Goal: Task Accomplishment & Management: Use online tool/utility

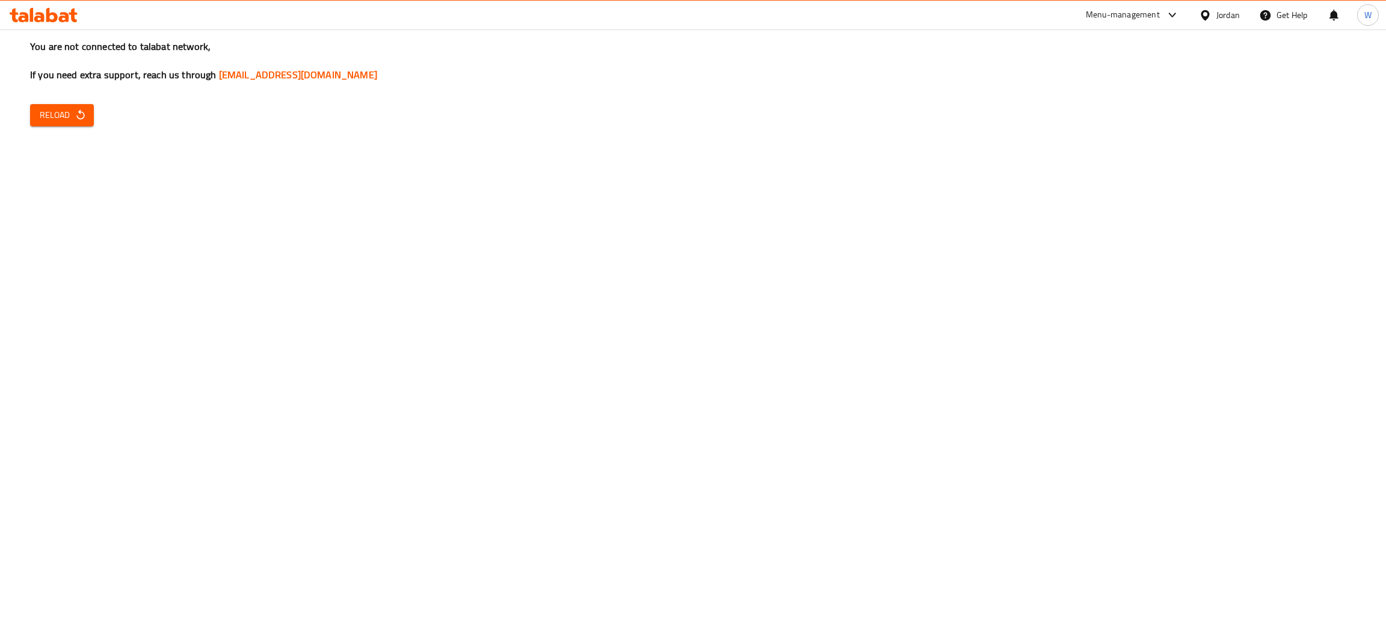
click at [68, 118] on span "Reload" at bounding box center [62, 115] width 45 height 15
click at [37, 108] on button "Reload" at bounding box center [62, 115] width 64 height 22
click at [66, 113] on span "Reload" at bounding box center [62, 115] width 45 height 15
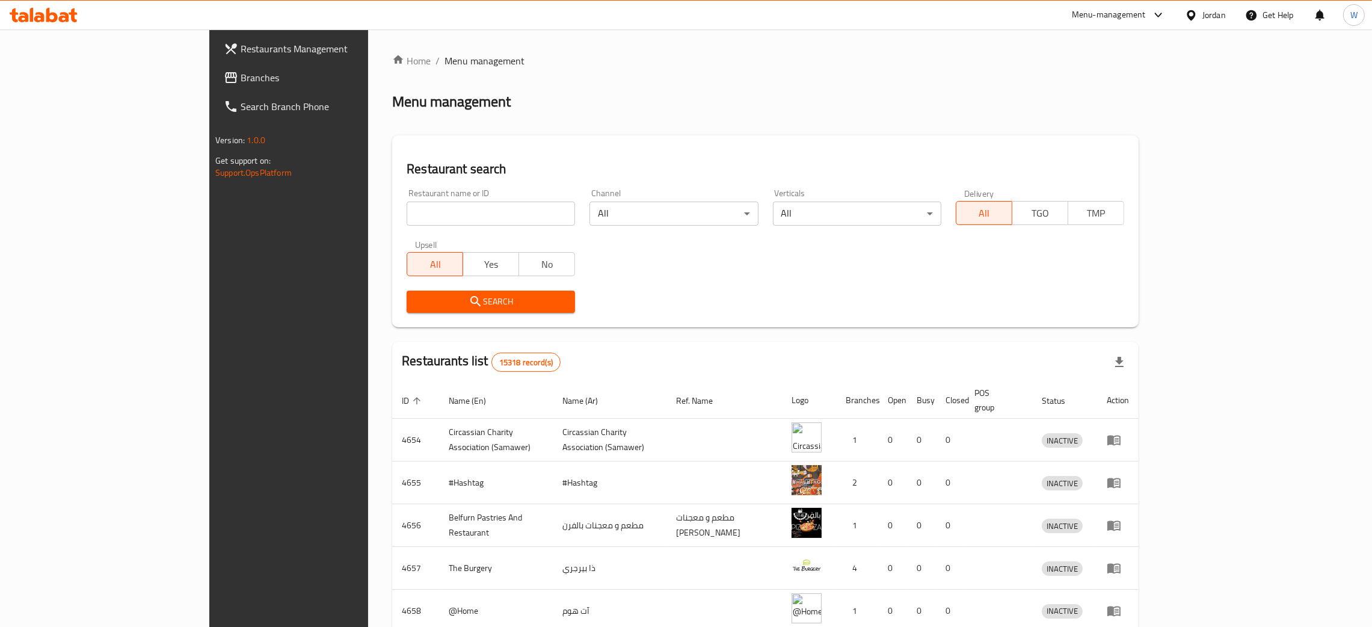
click at [407, 212] on input "search" at bounding box center [491, 214] width 168 height 24
type input "[PERSON_NAME]"
click button "Search" at bounding box center [491, 302] width 168 height 22
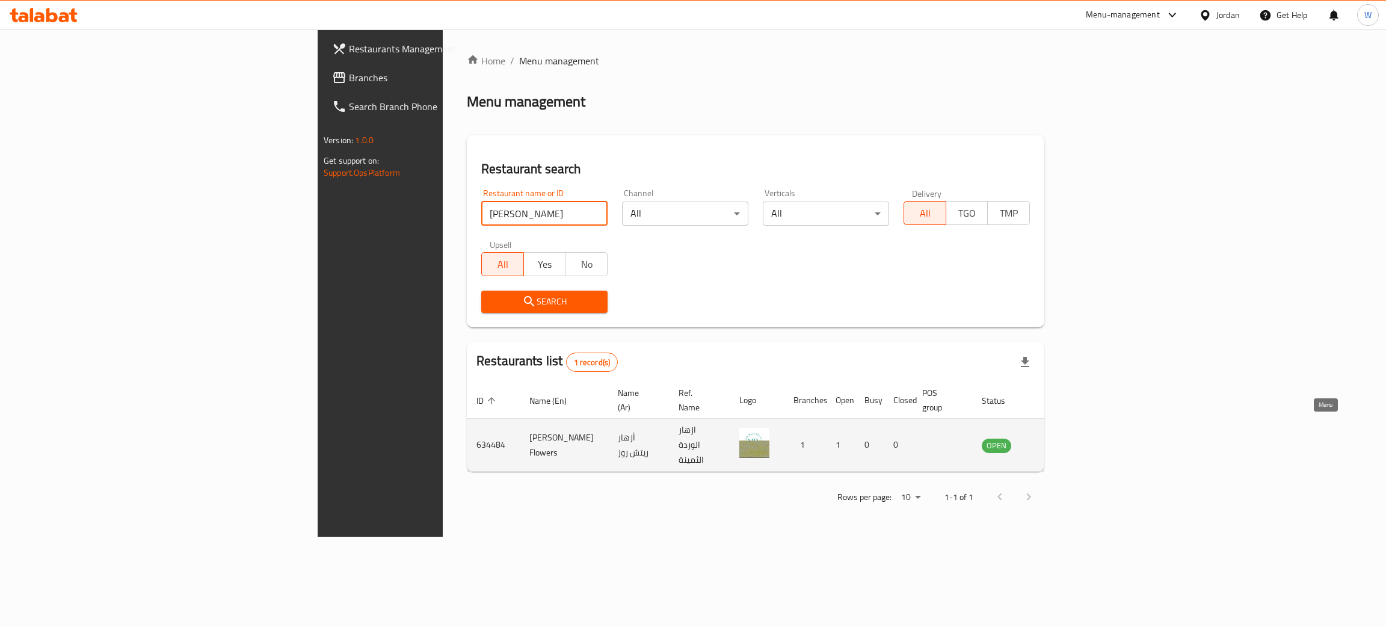
click at [1060, 438] on icon "enhanced table" at bounding box center [1052, 445] width 14 height 14
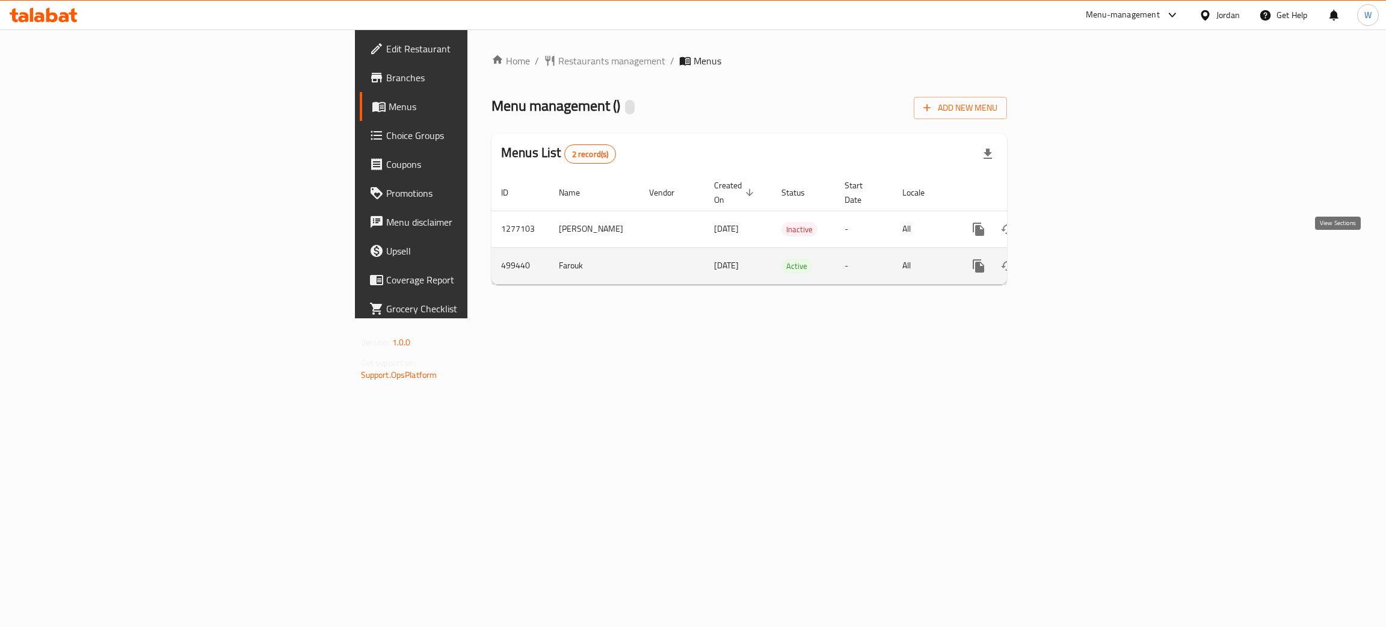
click at [1073, 259] on icon "enhanced table" at bounding box center [1065, 266] width 14 height 14
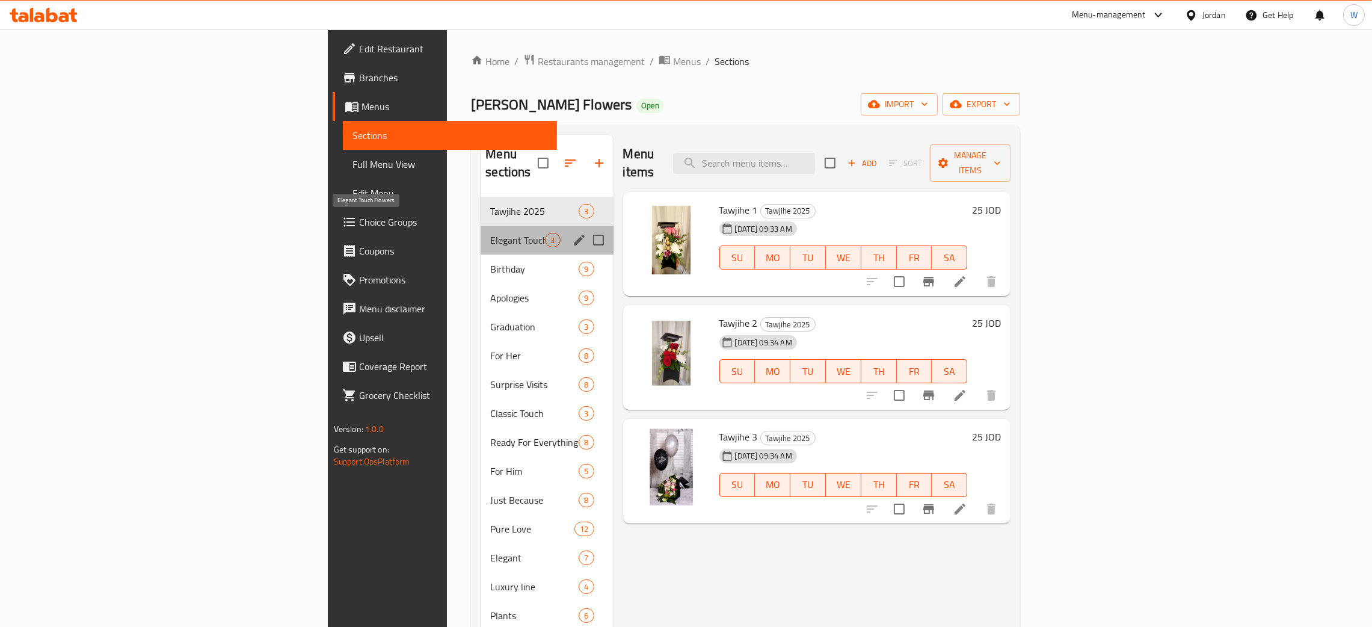
click at [490, 233] on span "Elegant Touch Flowers" at bounding box center [517, 240] width 55 height 14
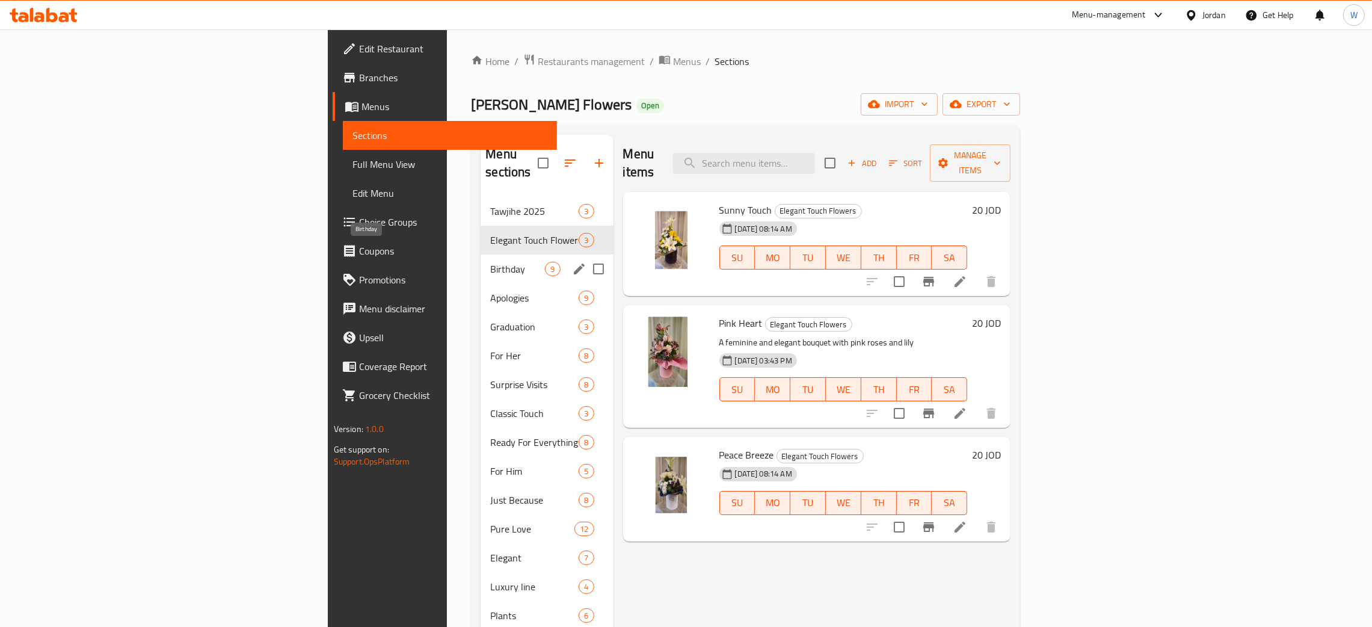
click at [490, 262] on span "Birthday" at bounding box center [517, 269] width 55 height 14
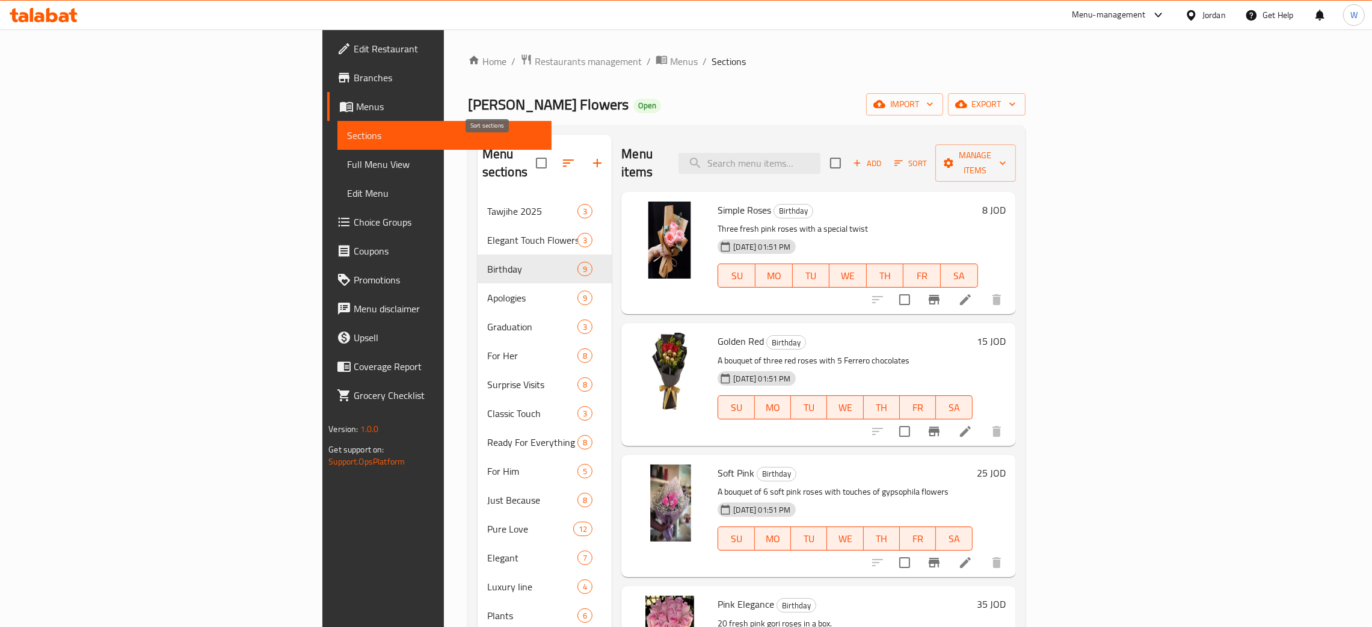
click at [554, 149] on button "button" at bounding box center [568, 163] width 29 height 29
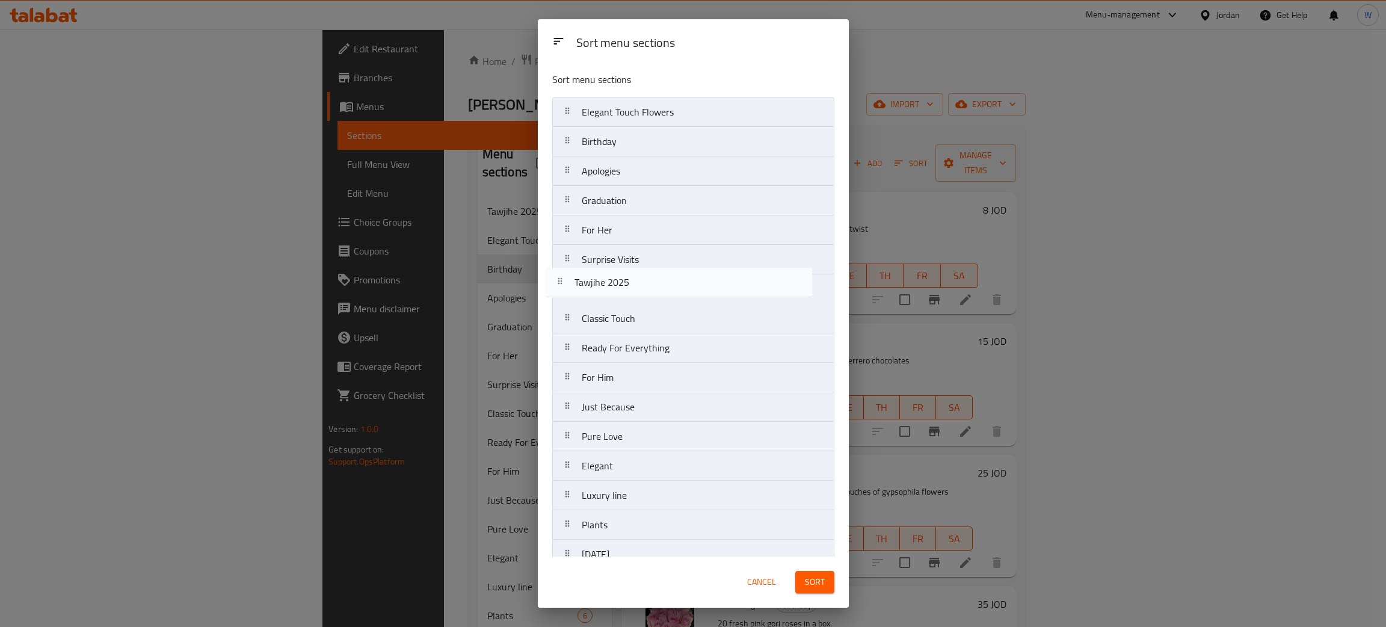
drag, startPoint x: 626, startPoint y: 115, endPoint x: 619, endPoint y: 289, distance: 174.0
click at [619, 289] on nav "Tawjihe 2025 Elegant Touch Flowers Birthday Apologies Graduation For Her Surpri…" at bounding box center [693, 628] width 282 height 1063
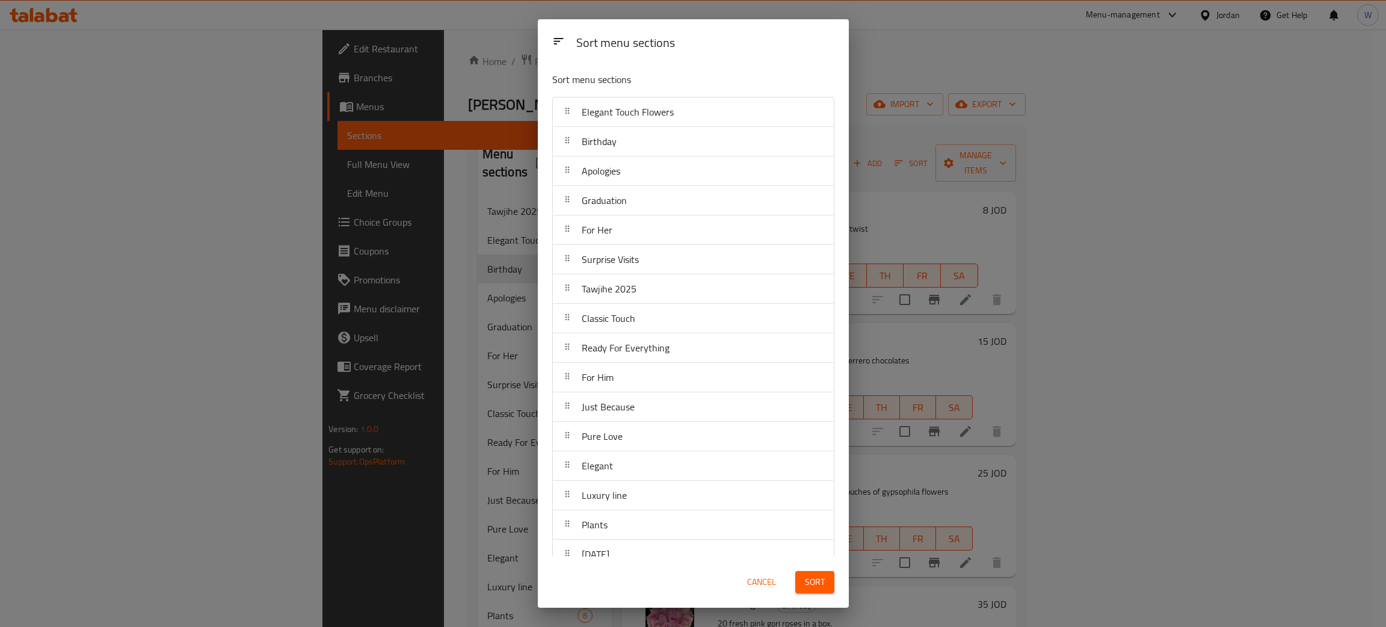
click at [821, 591] on button "Sort" at bounding box center [814, 582] width 39 height 22
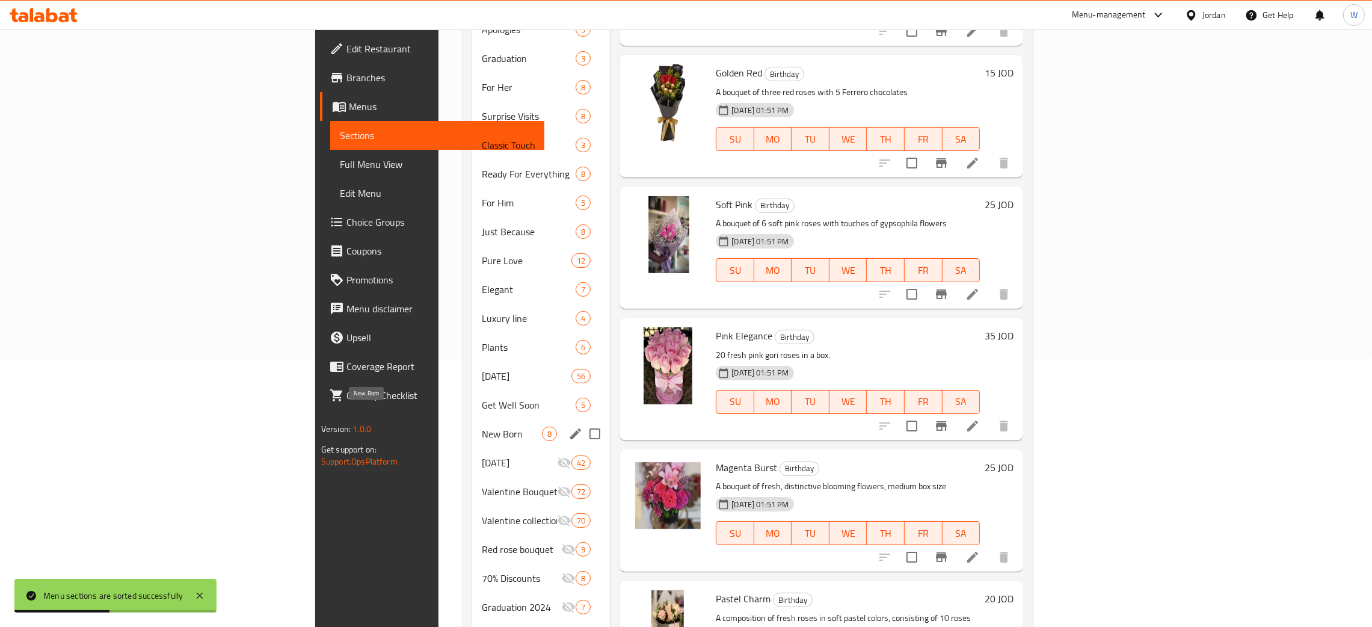
scroll to position [268, 0]
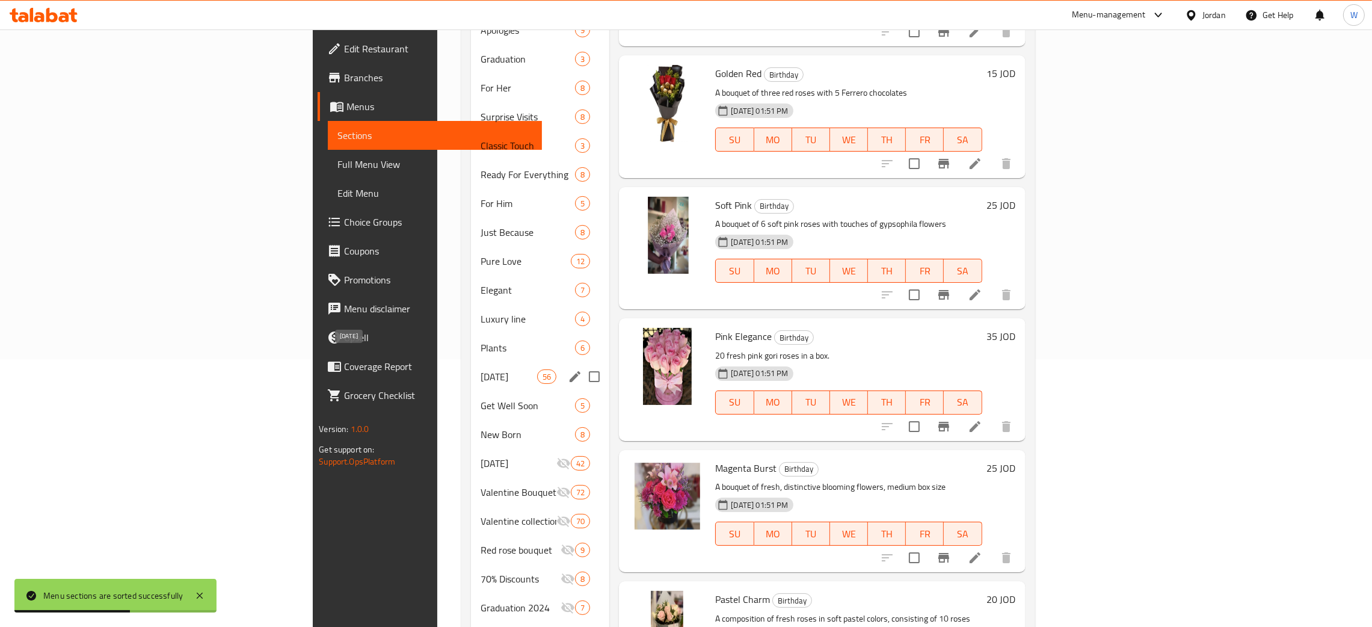
click at [481, 369] on span "Mother's Day 2025" at bounding box center [509, 376] width 57 height 14
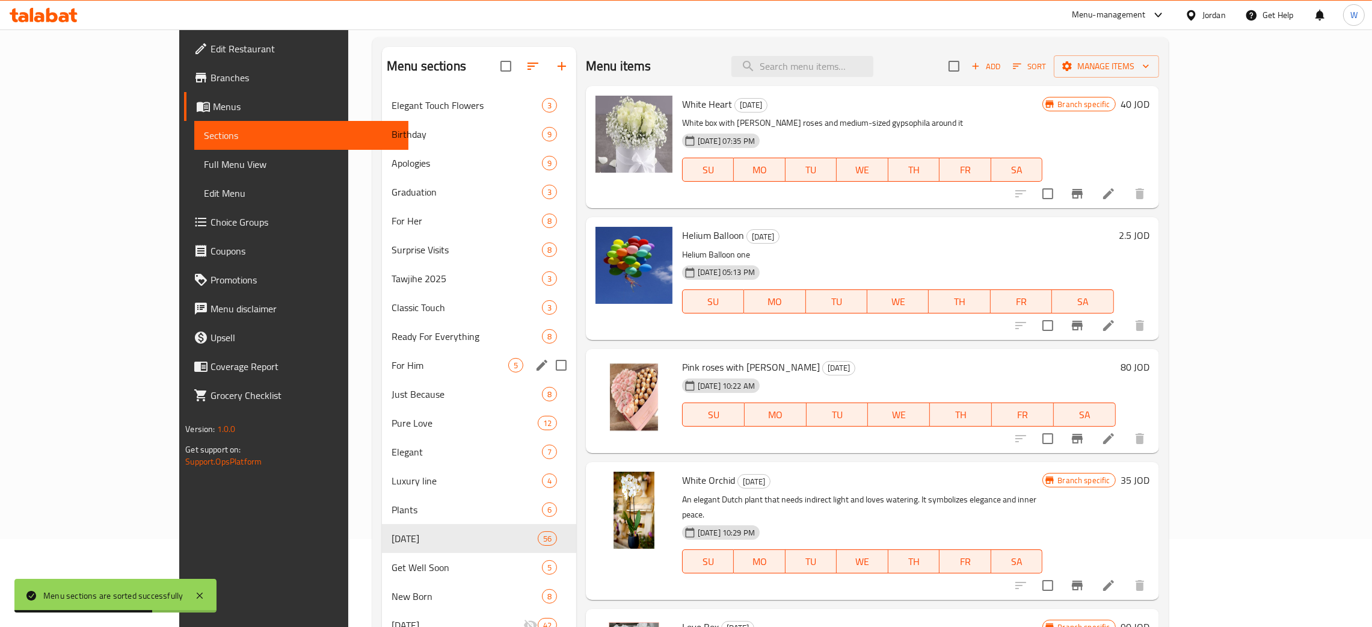
scroll to position [87, 0]
click at [393, 359] on span "For Him" at bounding box center [450, 366] width 117 height 14
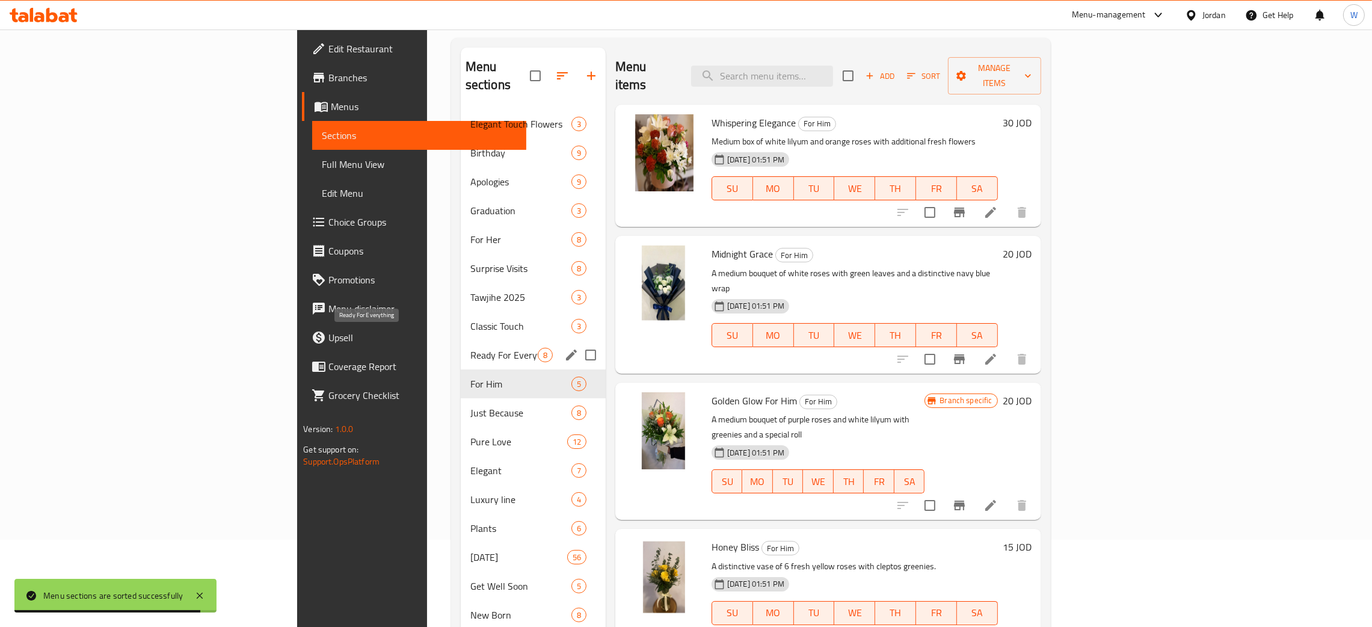
click at [471, 348] on span "Ready For Everything" at bounding box center [504, 355] width 67 height 14
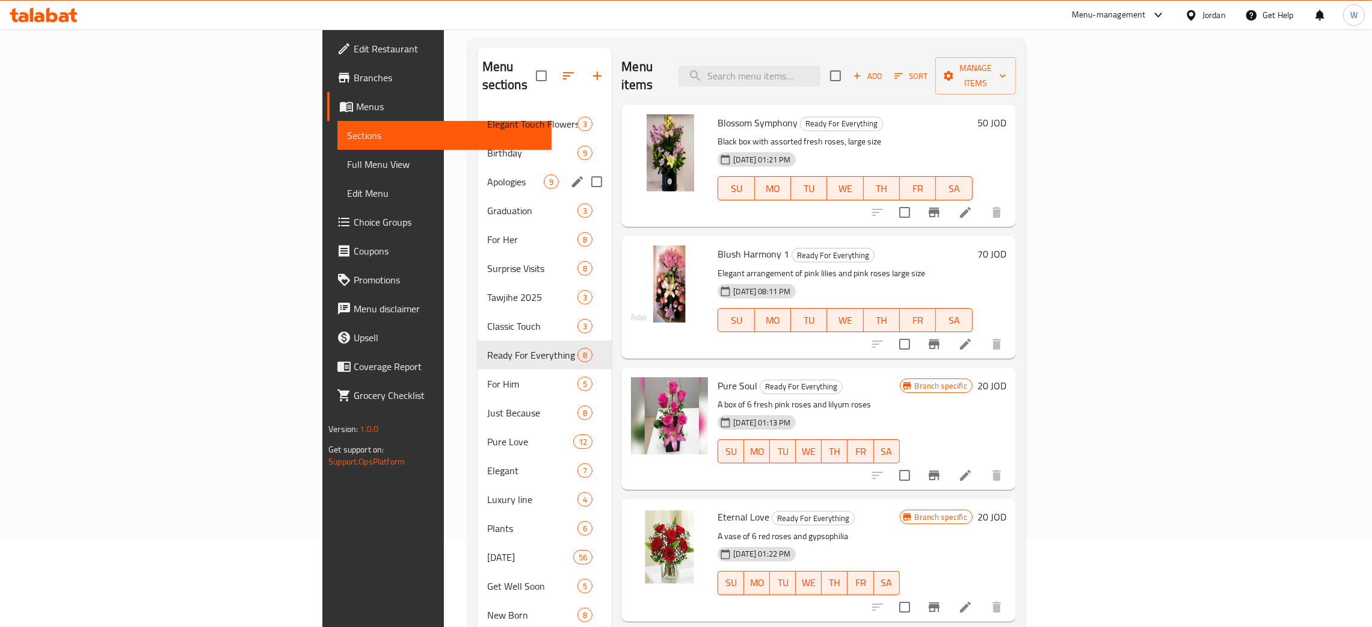
click at [487, 174] on span "Apologies" at bounding box center [515, 181] width 57 height 14
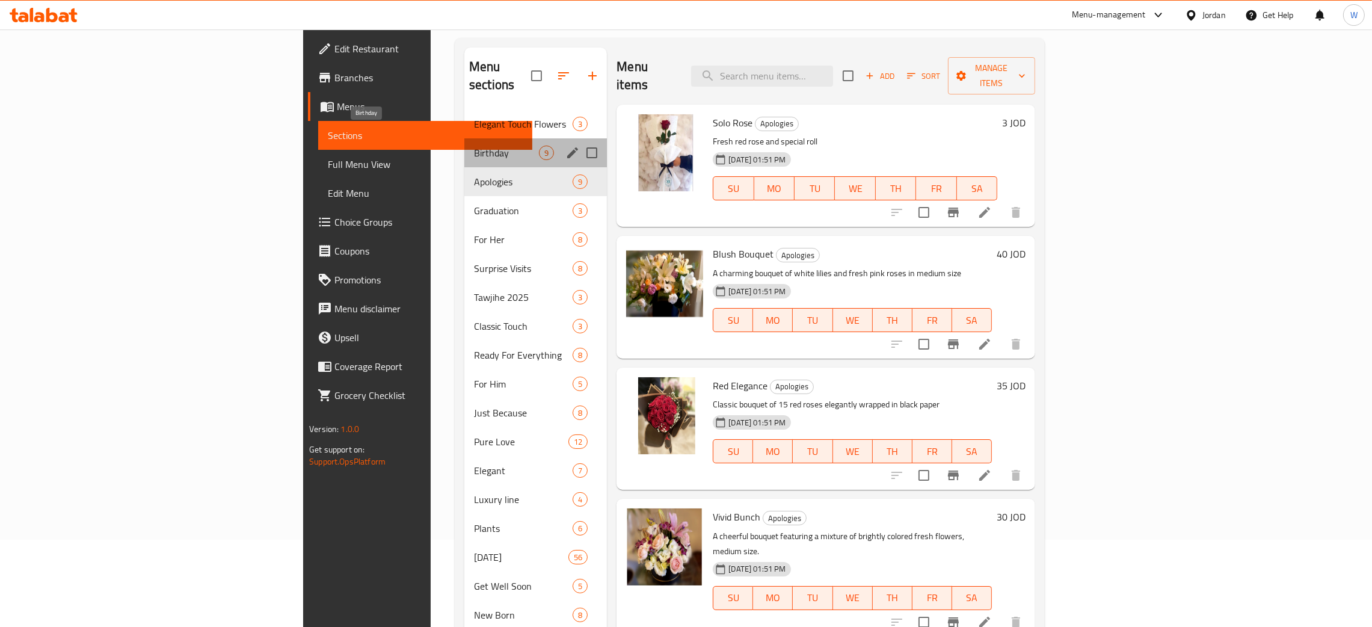
click at [474, 146] on span "Birthday" at bounding box center [506, 153] width 65 height 14
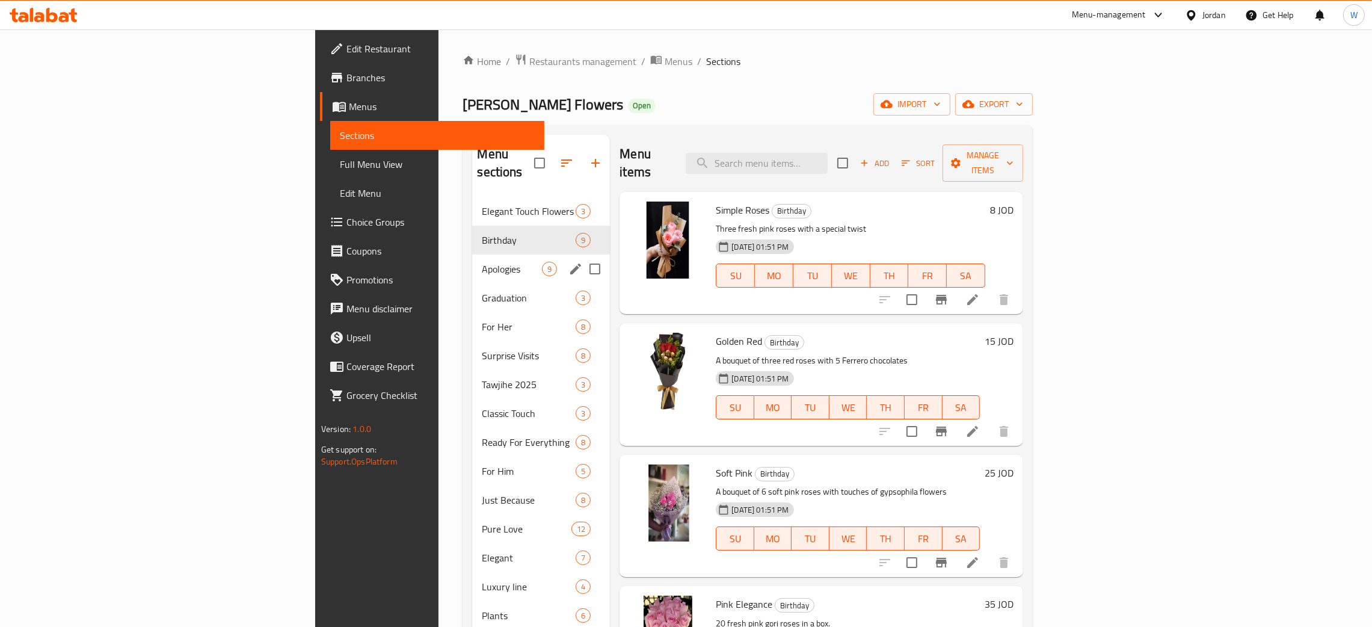
click at [472, 255] on div "Apologies 9" at bounding box center [541, 269] width 138 height 29
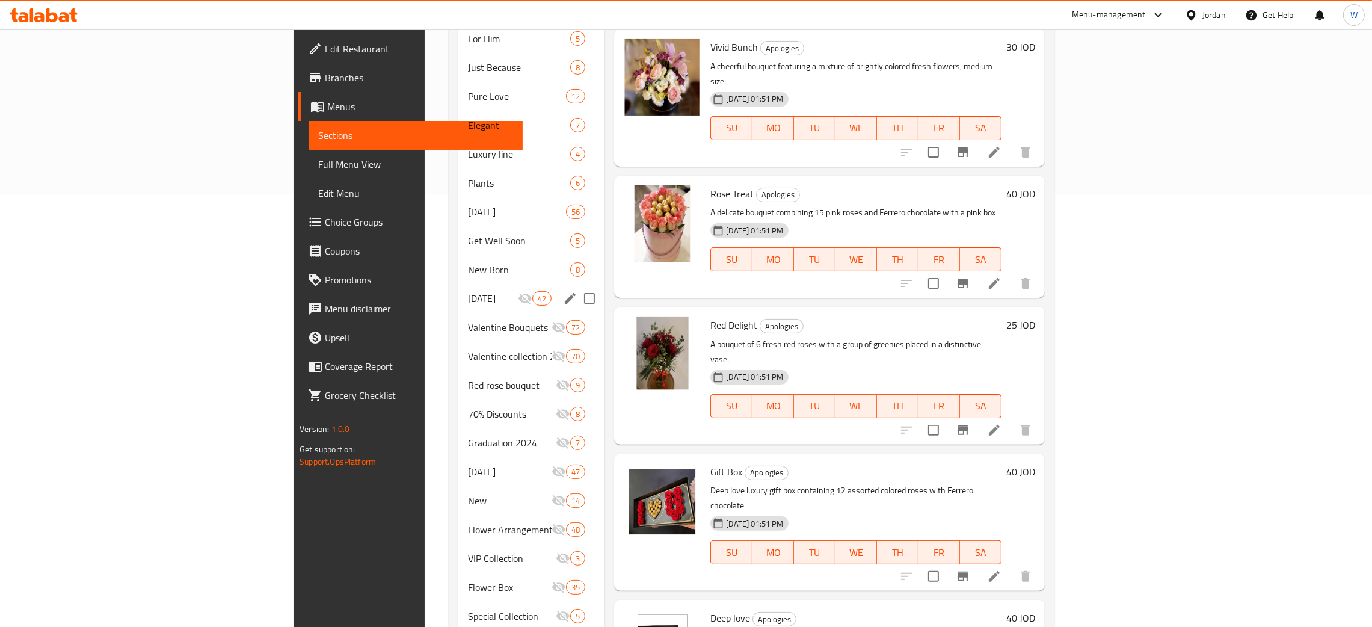
scroll to position [270, 0]
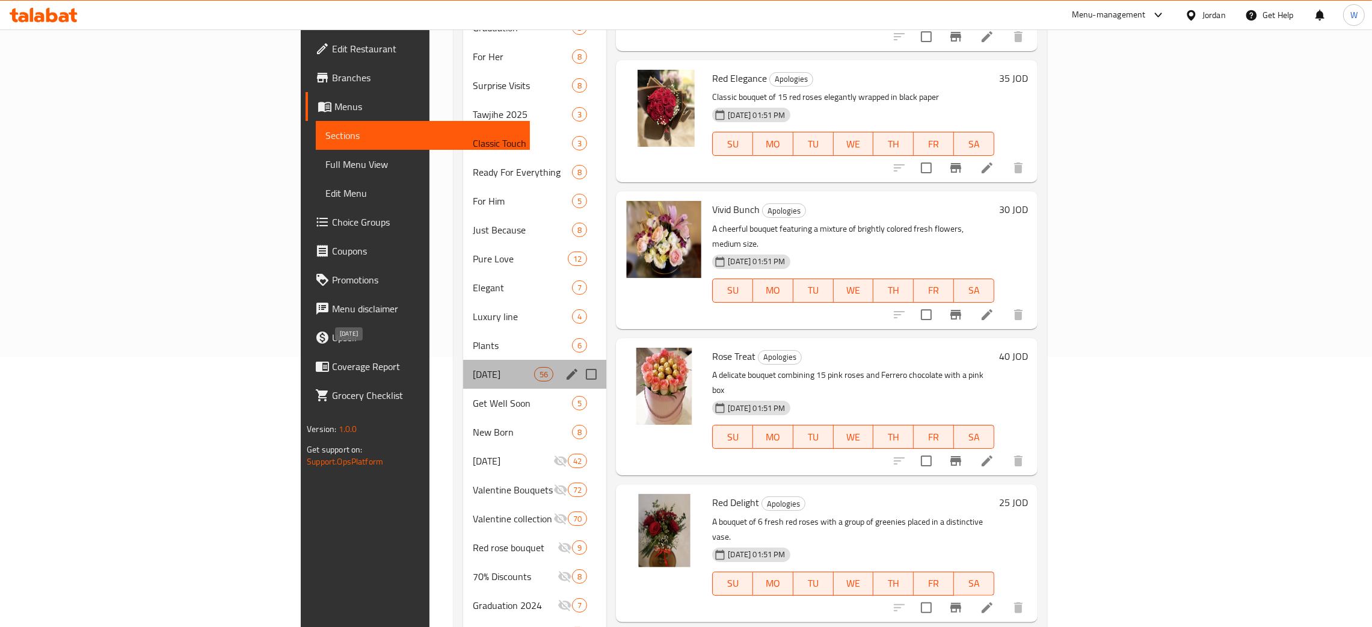
click at [473, 367] on span "Mother's Day 2025" at bounding box center [503, 374] width 61 height 14
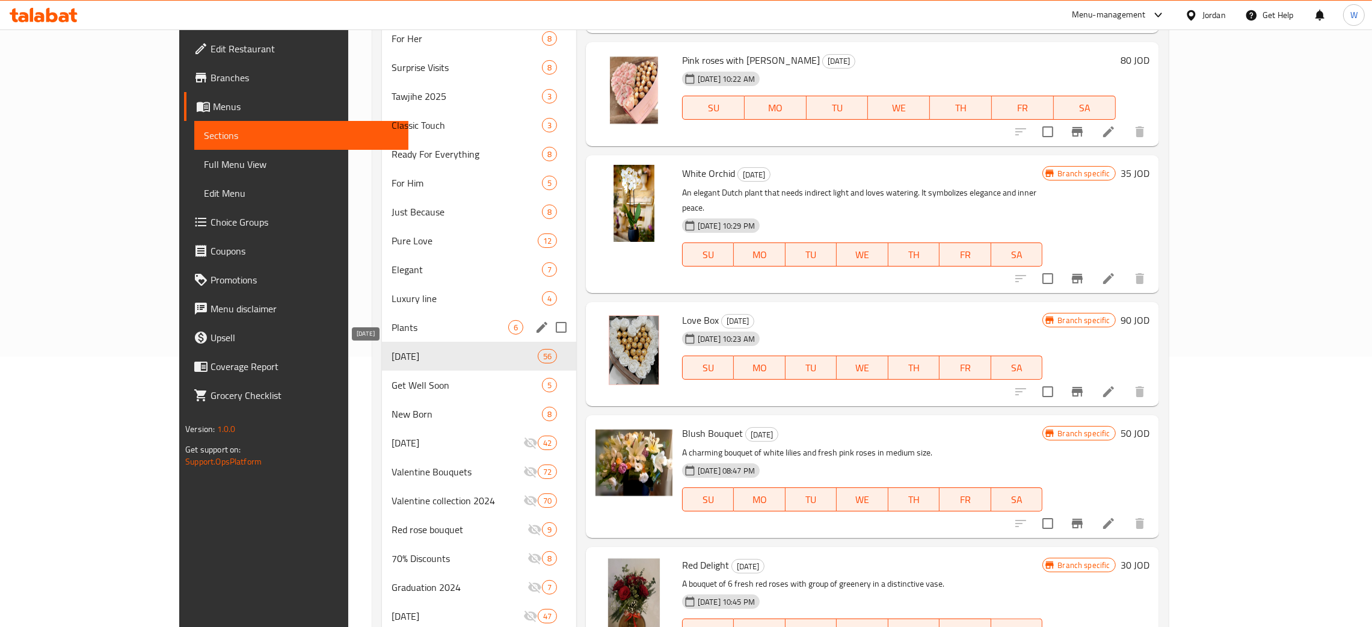
click at [404, 316] on div "Plants 6" at bounding box center [479, 327] width 194 height 29
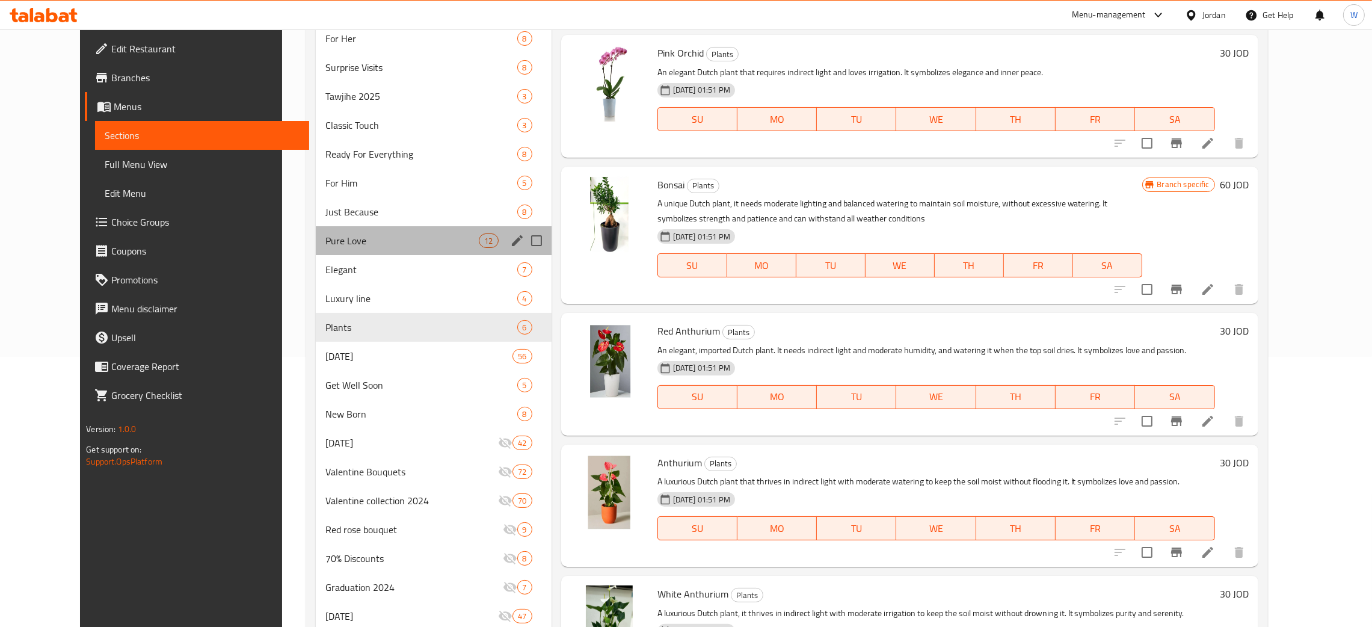
click at [388, 252] on div "Pure Love 12" at bounding box center [434, 240] width 236 height 29
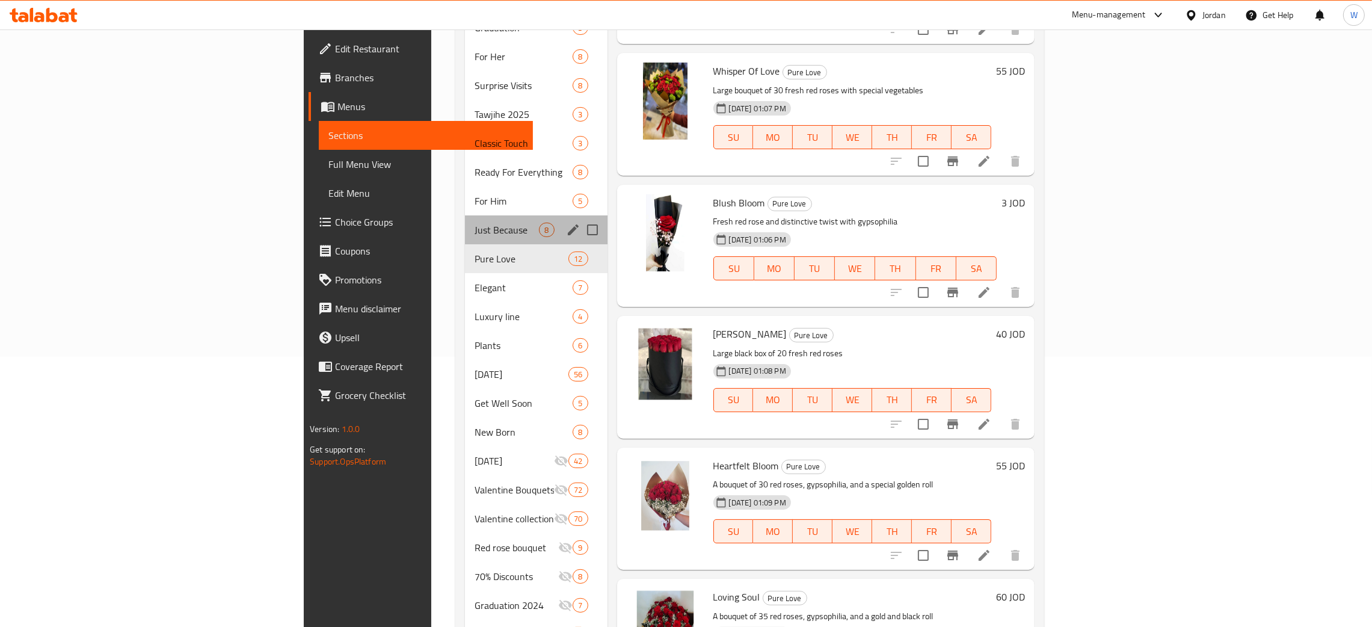
click at [465, 220] on div "Just Because 8" at bounding box center [536, 229] width 143 height 29
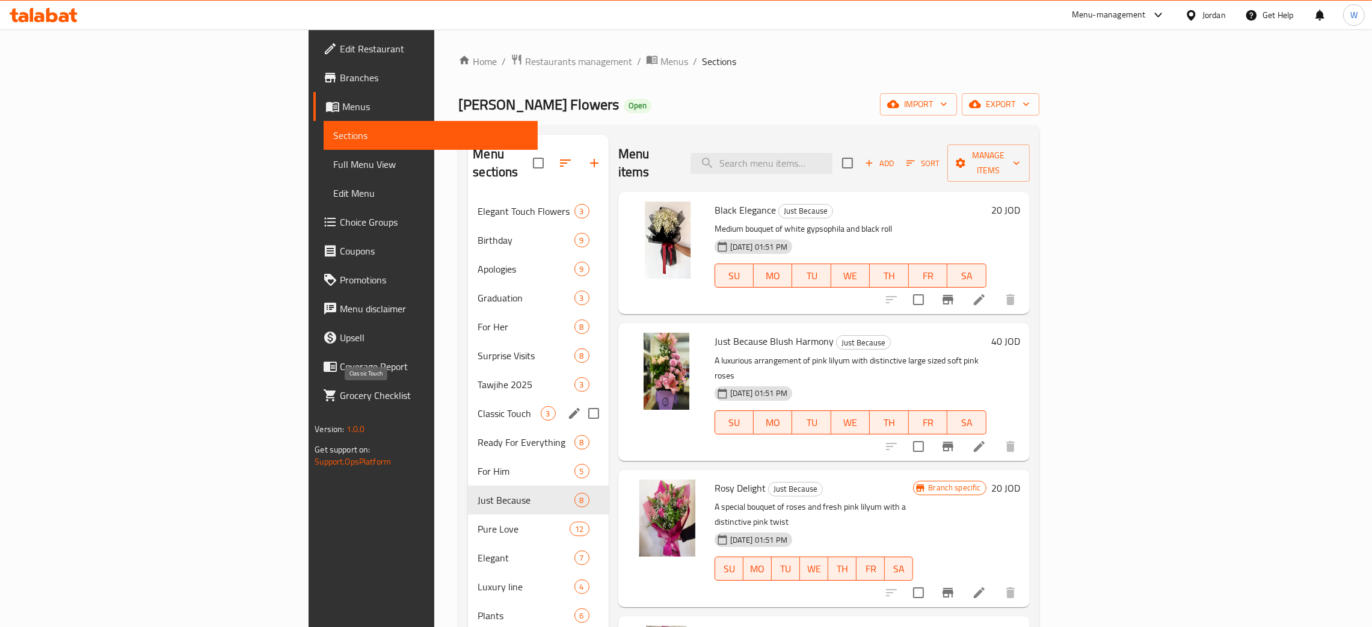
click at [478, 406] on span "Classic Touch" at bounding box center [509, 413] width 63 height 14
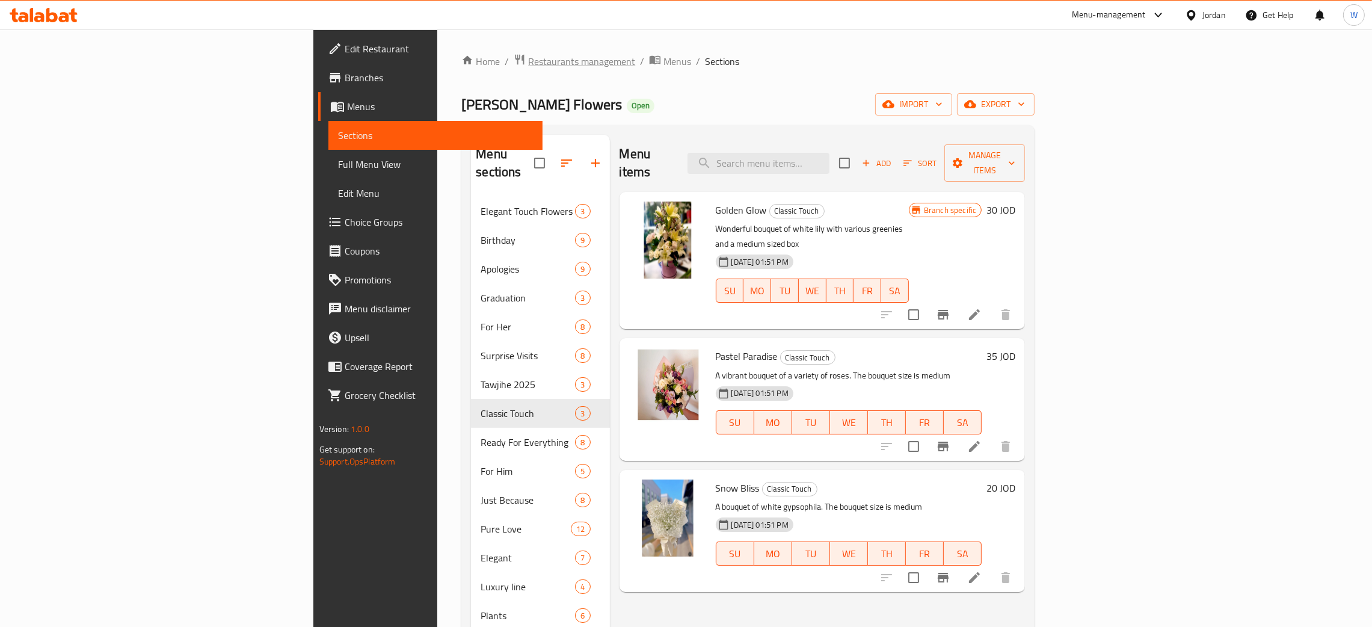
click at [528, 67] on span "Restaurants management" at bounding box center [581, 61] width 107 height 14
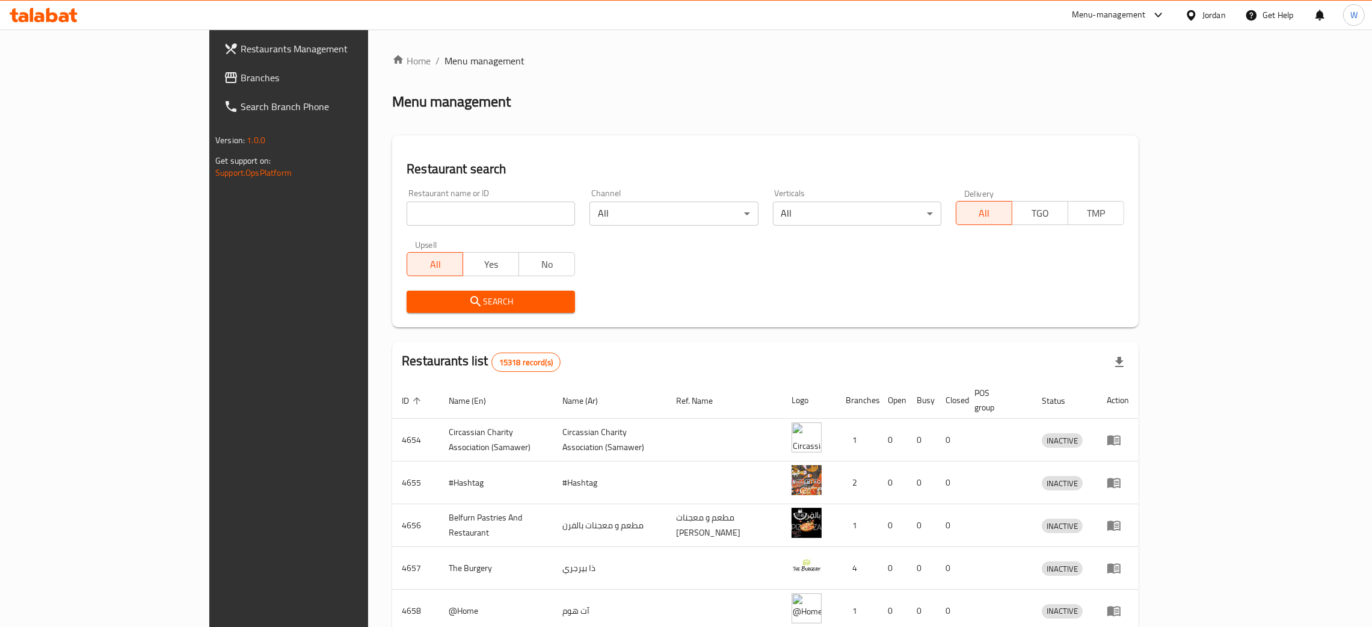
click at [457, 212] on input "search" at bounding box center [491, 214] width 168 height 24
type input "Ever Green Flowers"
click at [482, 298] on span "Search" at bounding box center [490, 301] width 149 height 15
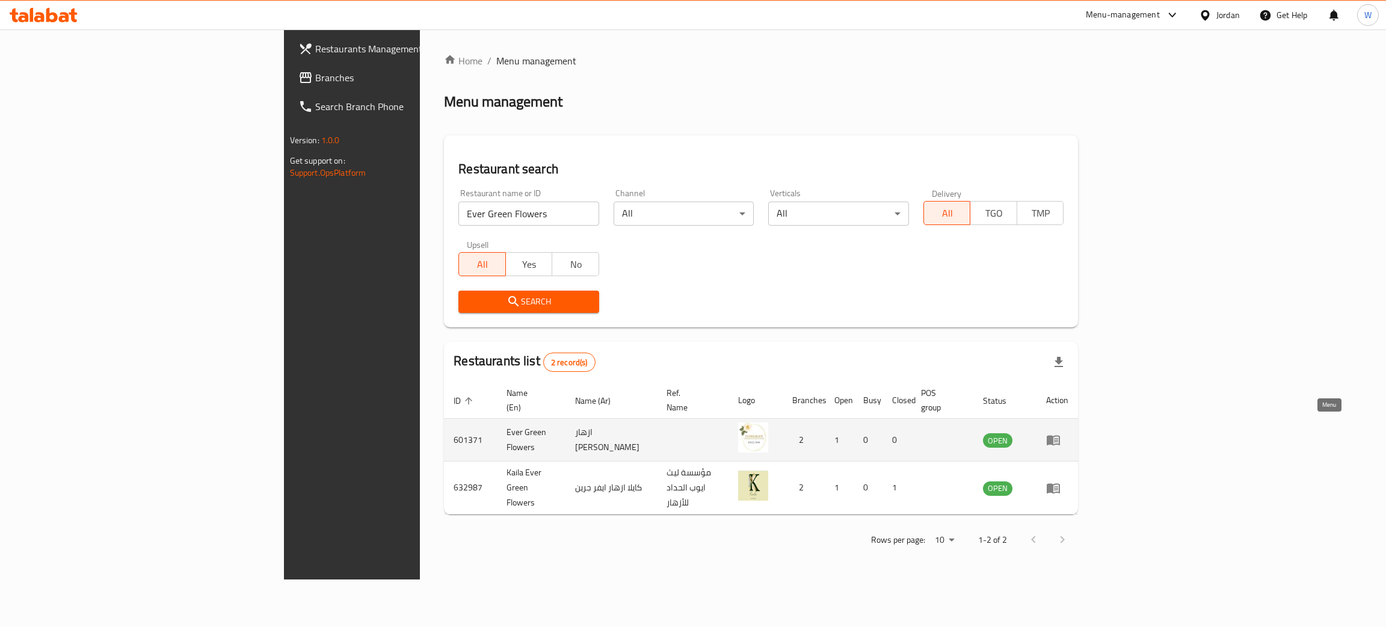
click at [1061, 433] on icon "enhanced table" at bounding box center [1053, 440] width 14 height 14
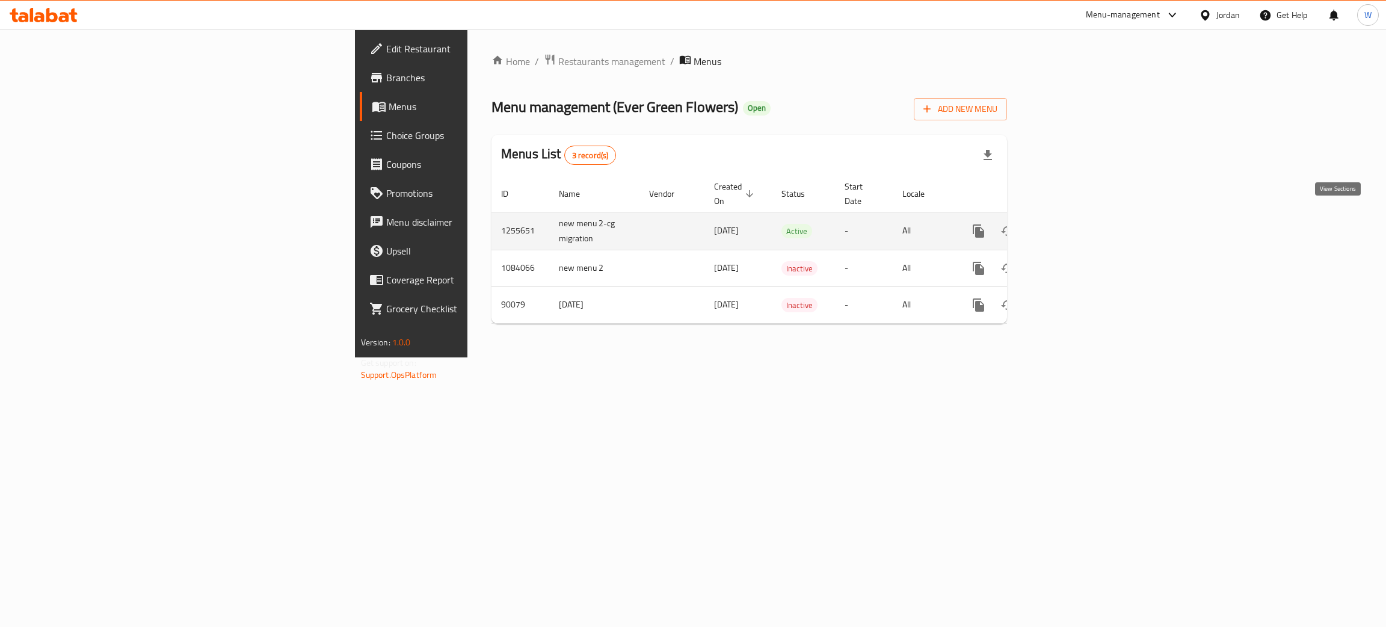
click at [1080, 217] on link "enhanced table" at bounding box center [1065, 231] width 29 height 29
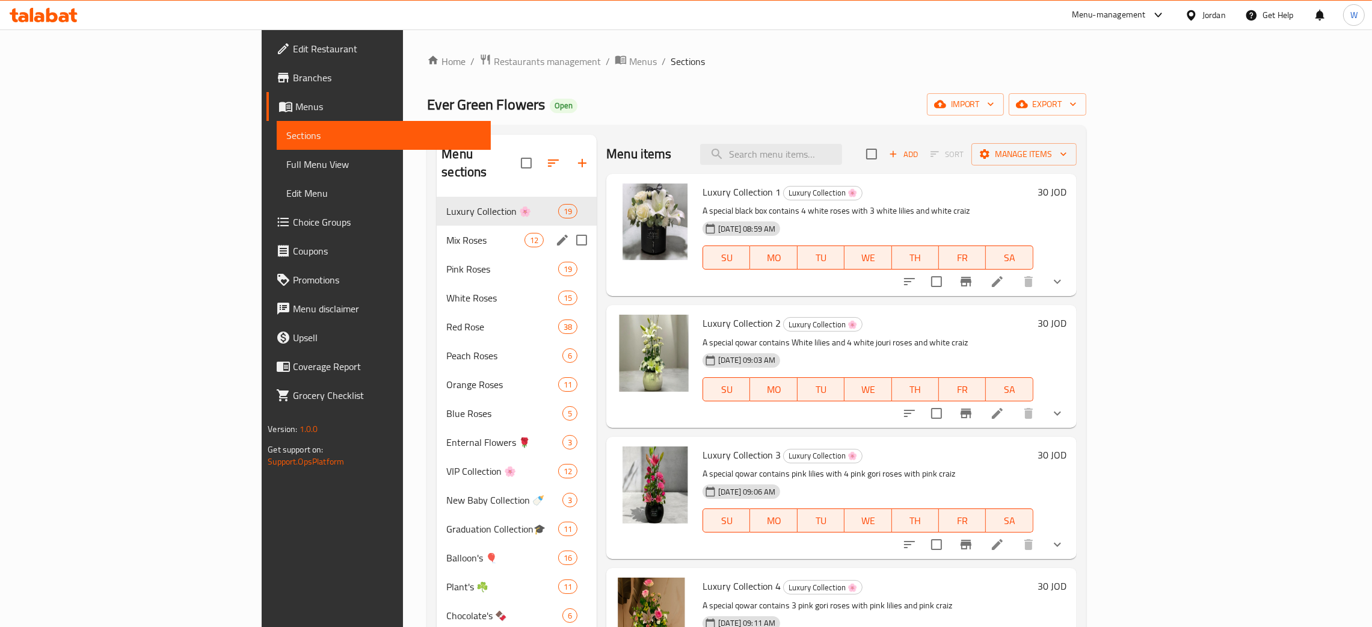
click at [437, 230] on div "Mix Roses 12" at bounding box center [517, 240] width 160 height 29
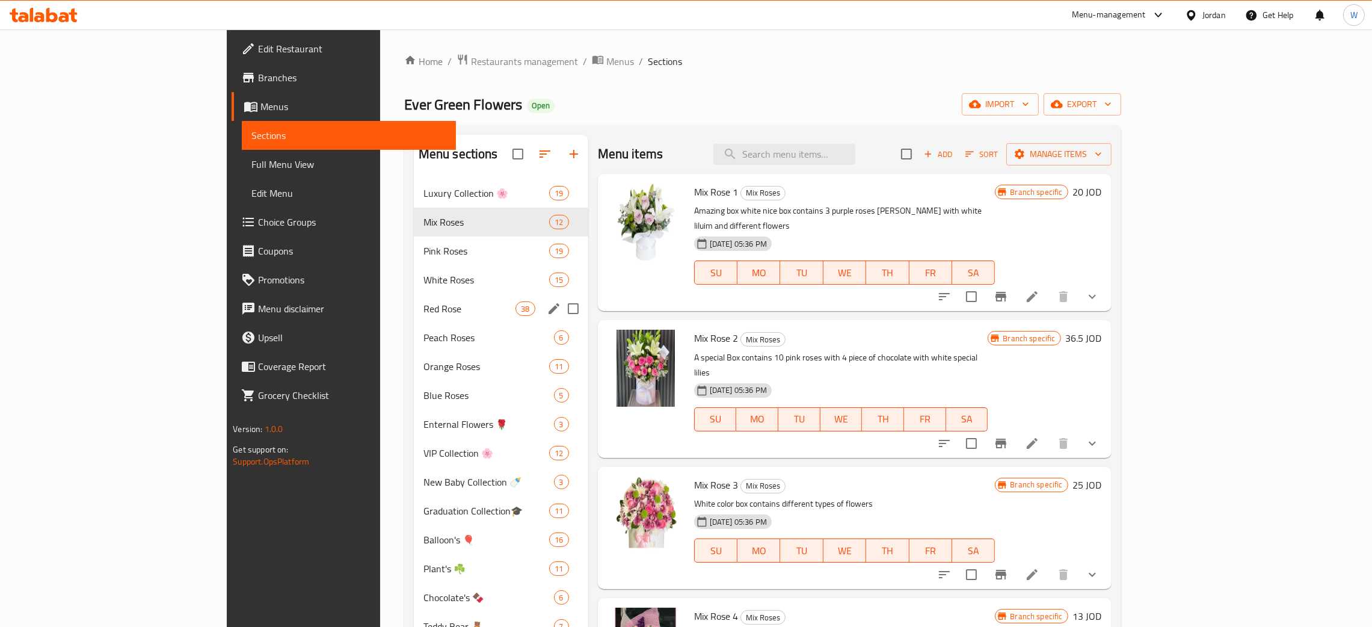
click at [414, 317] on div "Red Rose 38" at bounding box center [501, 308] width 174 height 29
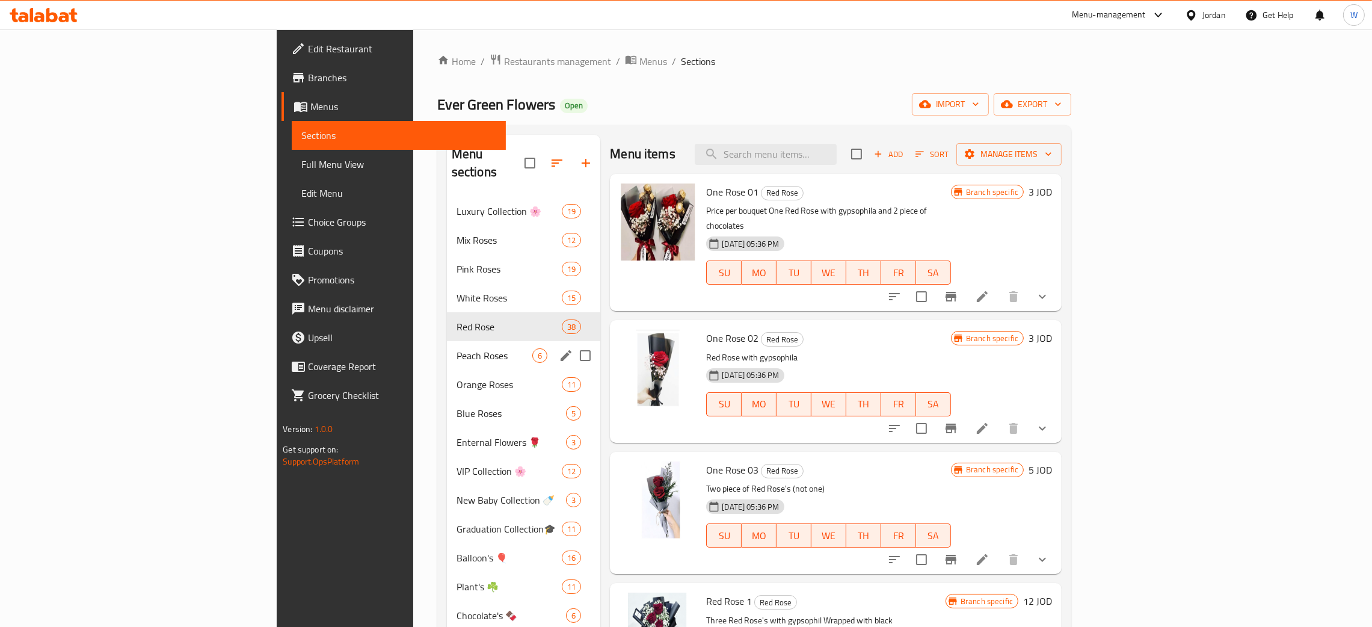
click at [457, 348] on span "Peach Roses" at bounding box center [495, 355] width 76 height 14
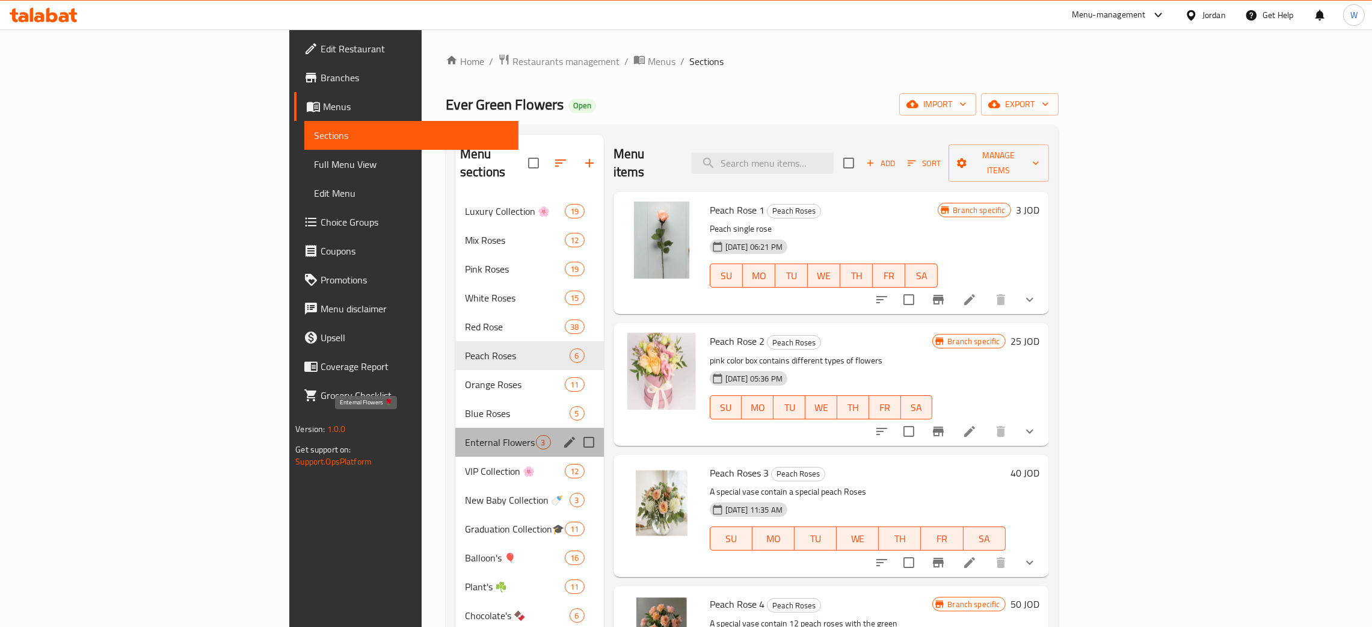
click at [465, 435] on span "Enternal Flowers 🌹" at bounding box center [500, 442] width 71 height 14
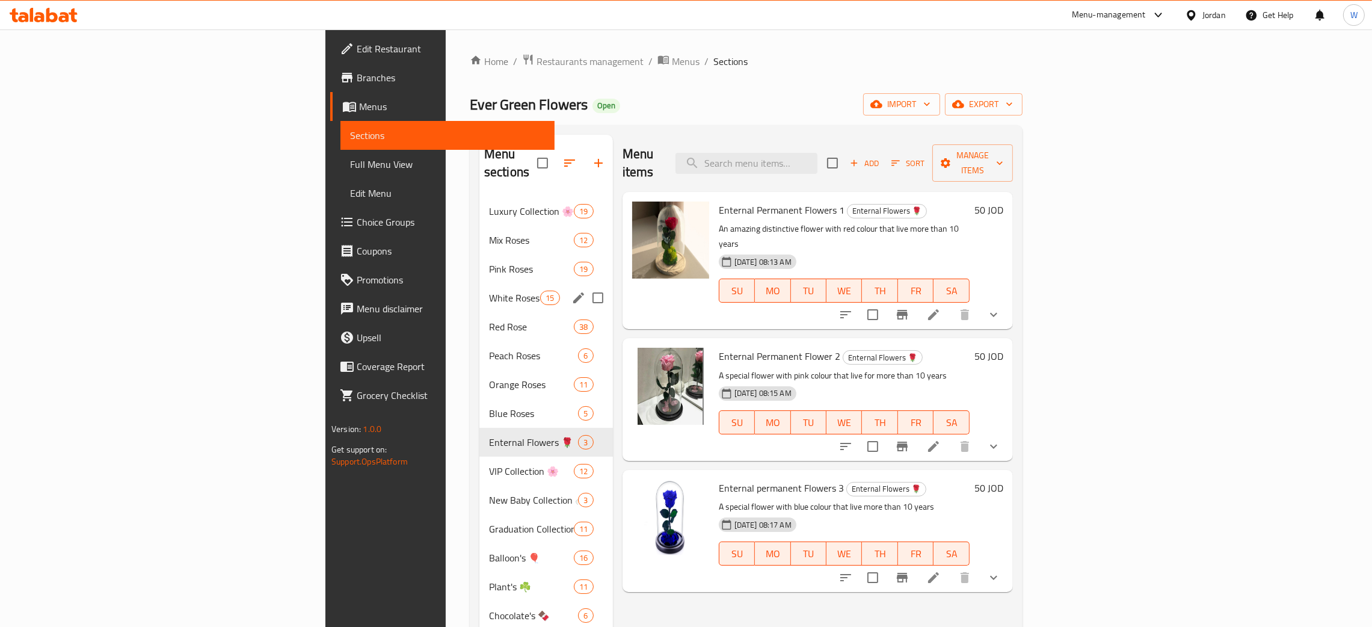
click at [489, 291] on span "White Roses" at bounding box center [514, 298] width 51 height 14
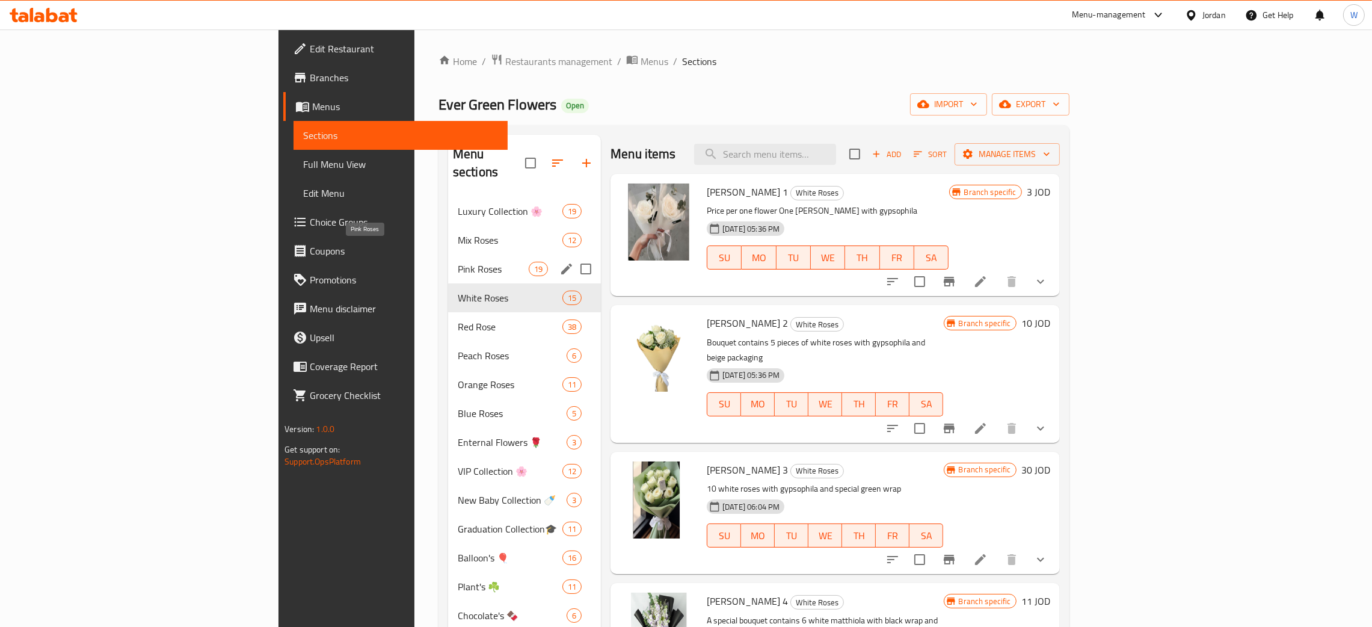
click at [458, 262] on span "Pink Roses" at bounding box center [493, 269] width 71 height 14
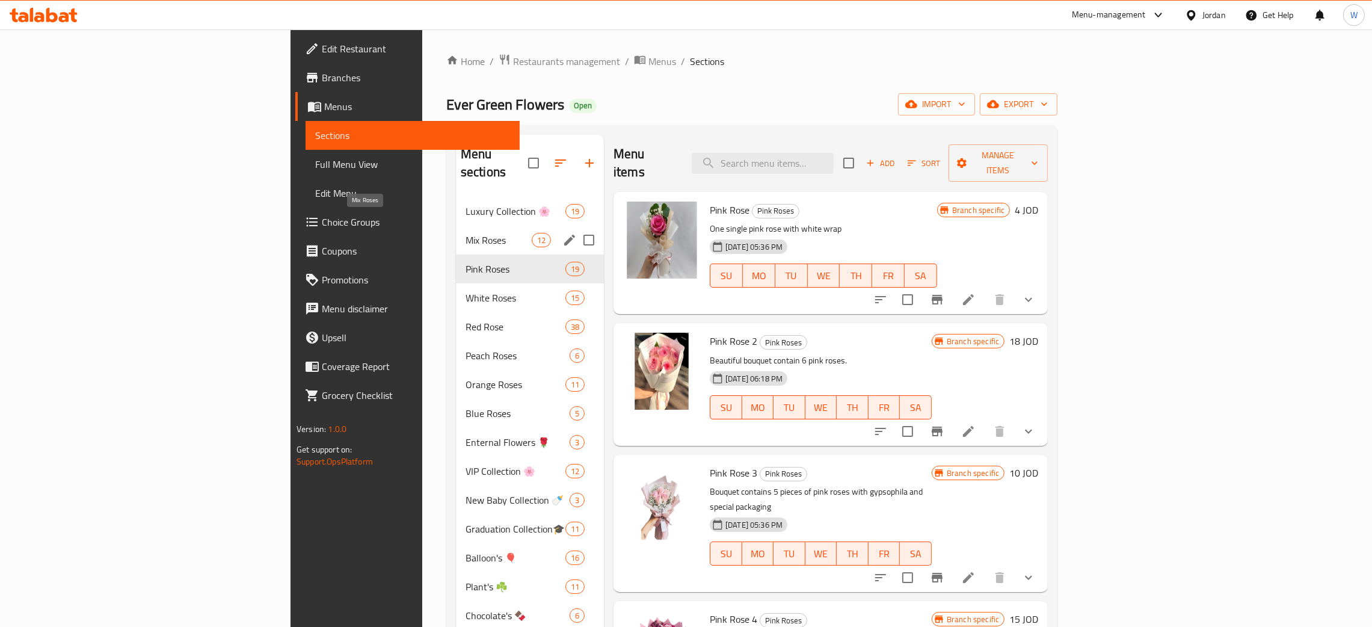
click at [466, 233] on span "Mix Roses" at bounding box center [499, 240] width 66 height 14
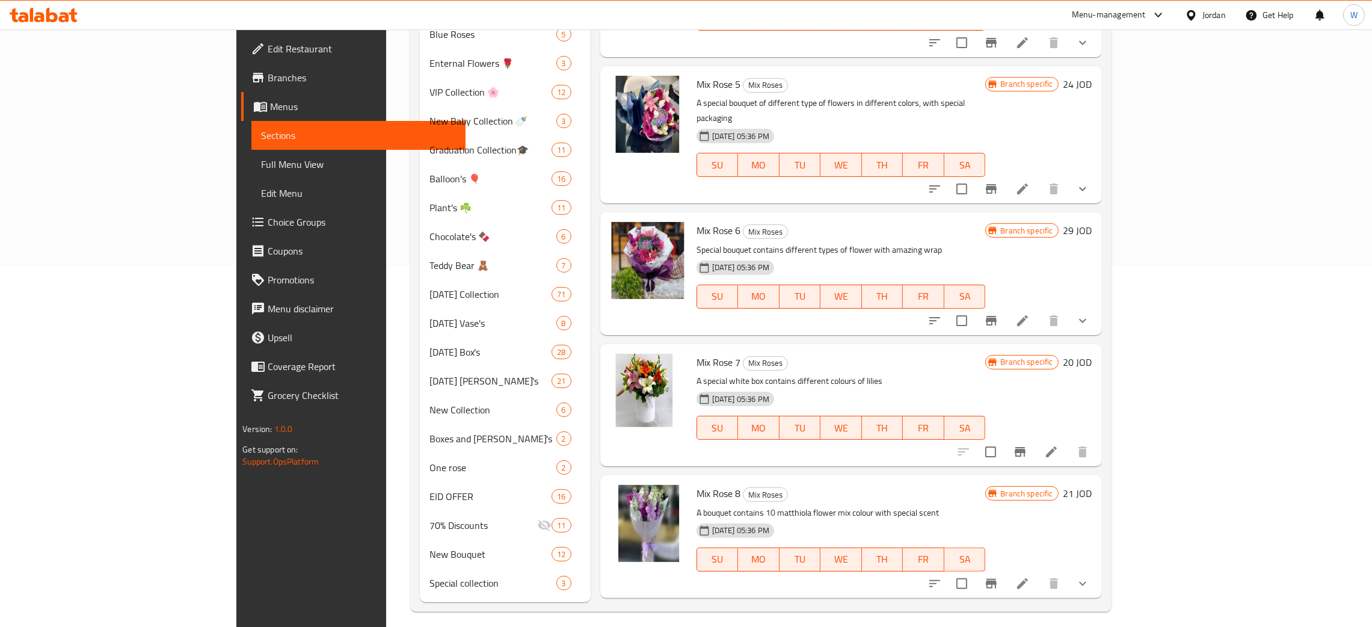
scroll to position [451, 0]
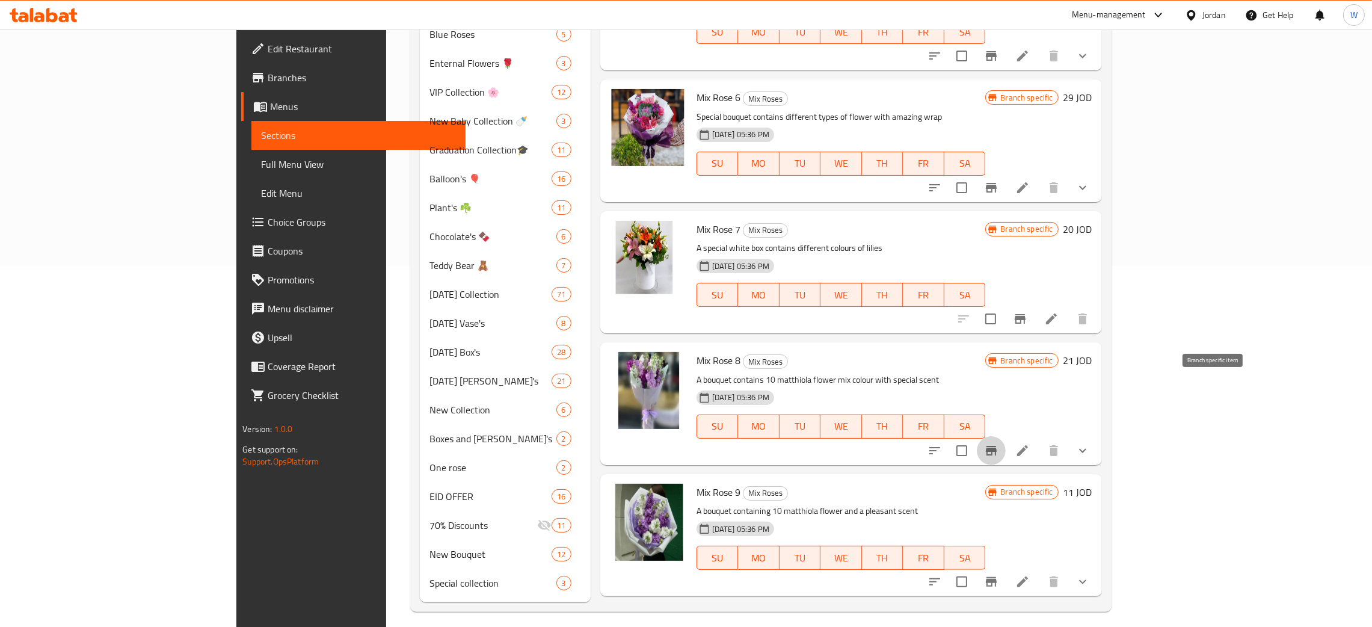
click at [997, 446] on icon "Branch-specific-item" at bounding box center [991, 451] width 11 height 10
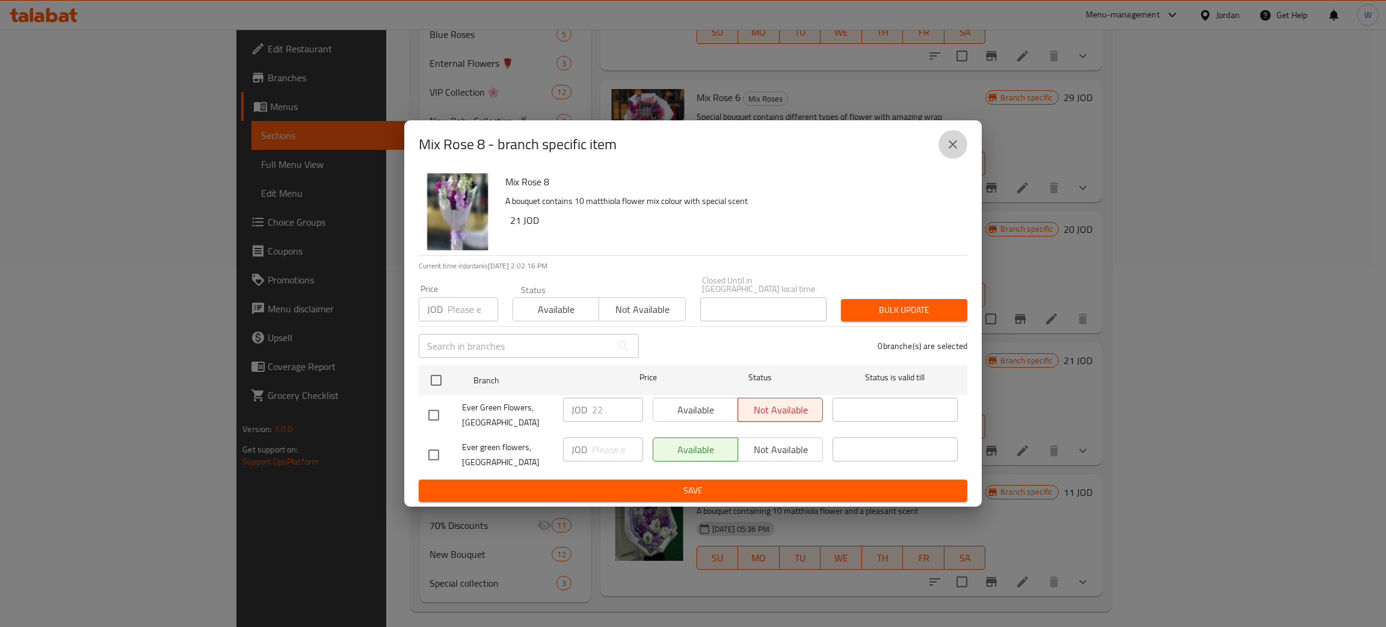
click at [949, 152] on icon "close" at bounding box center [953, 144] width 14 height 14
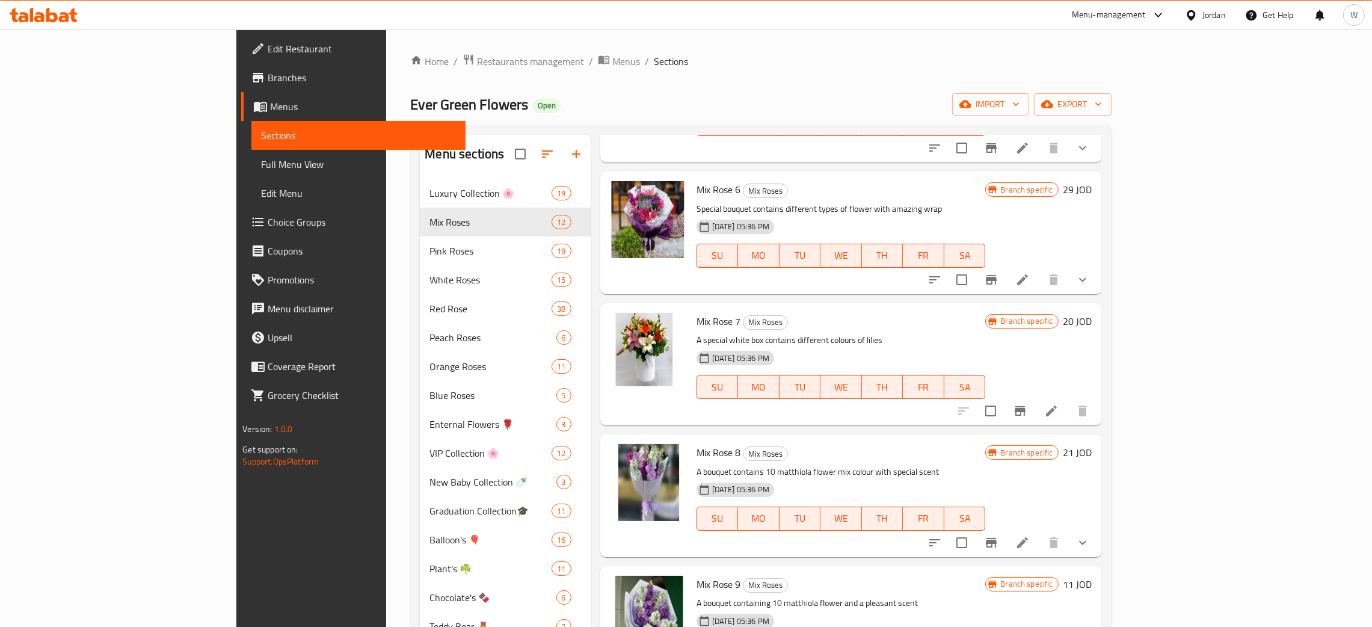
scroll to position [688, 0]
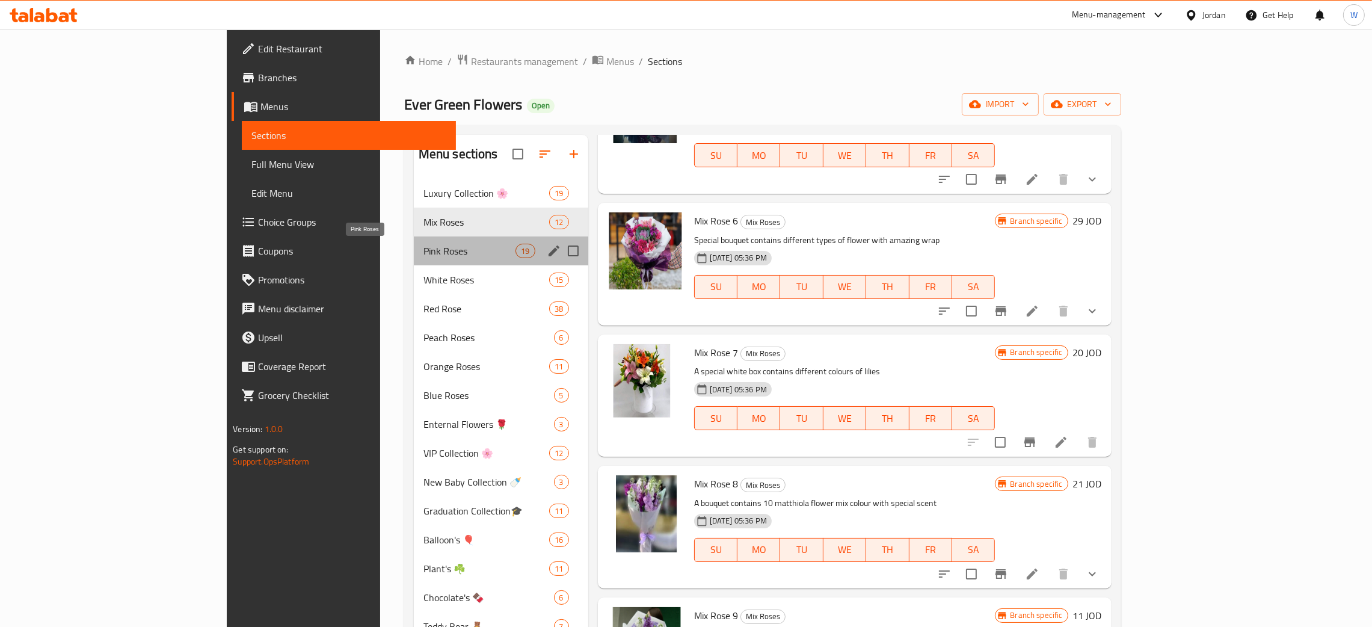
click at [424, 252] on span "Pink Roses" at bounding box center [470, 251] width 93 height 14
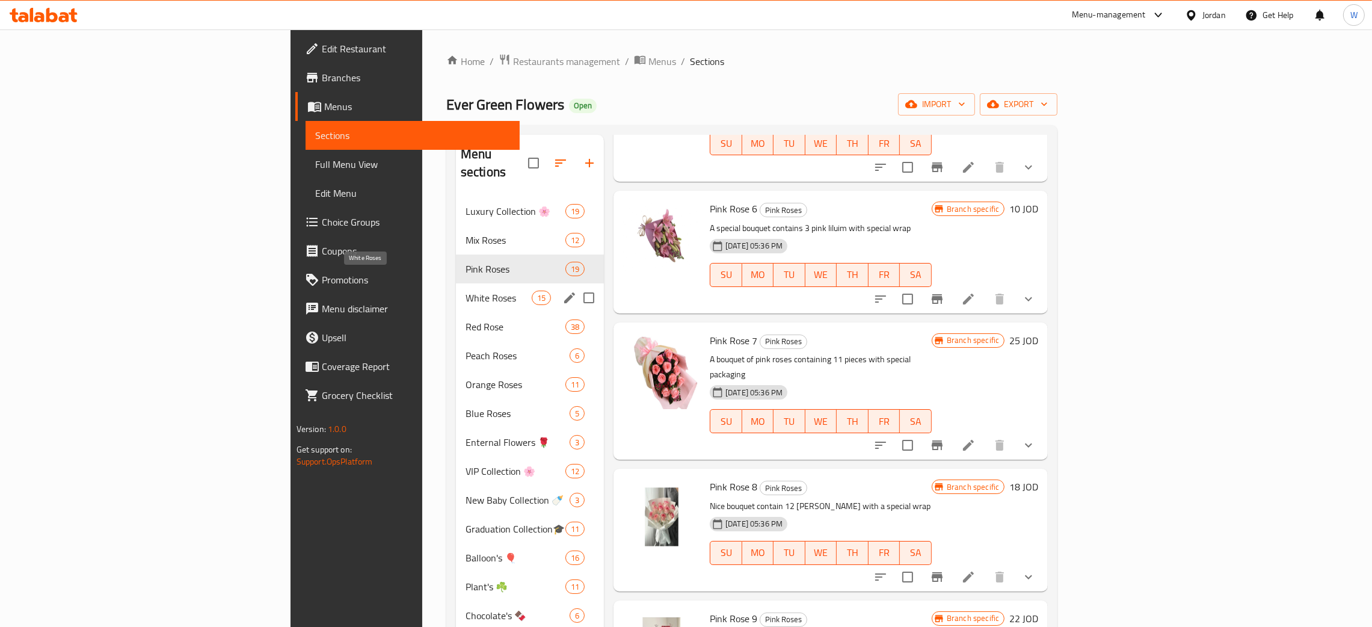
click at [466, 291] on span "White Roses" at bounding box center [499, 298] width 66 height 14
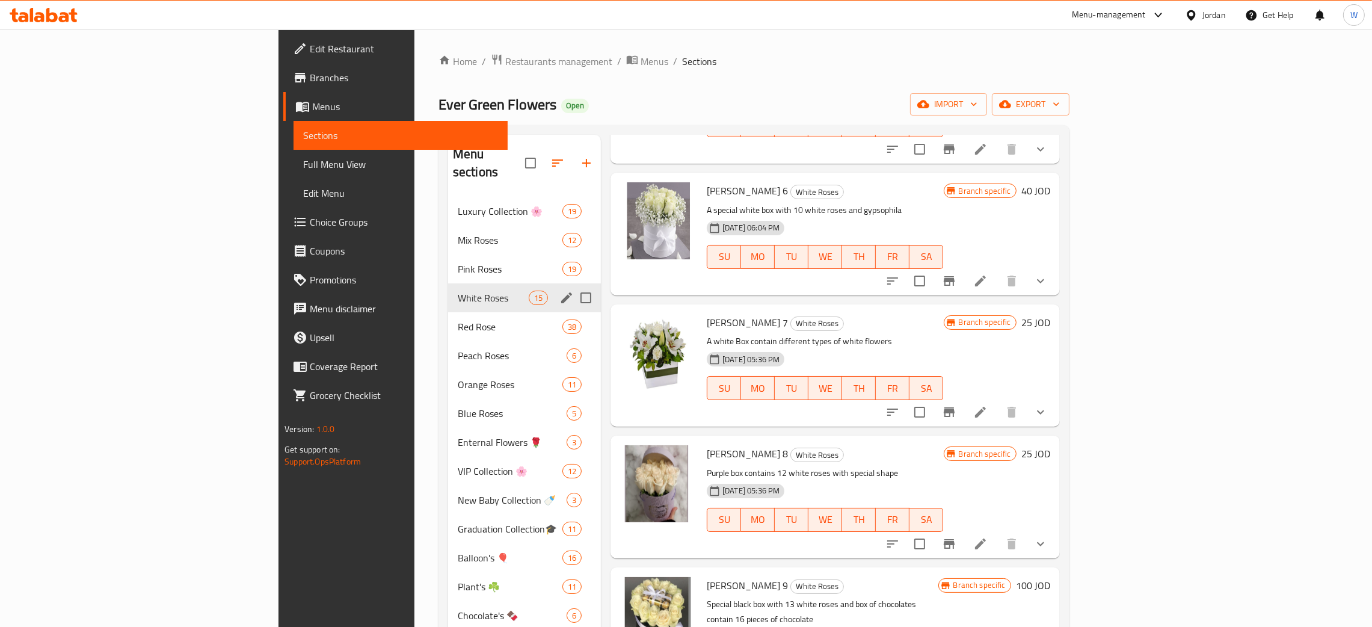
click at [448, 291] on div "White Roses 15" at bounding box center [524, 297] width 153 height 29
click at [458, 320] on span "Red Rose" at bounding box center [493, 327] width 71 height 14
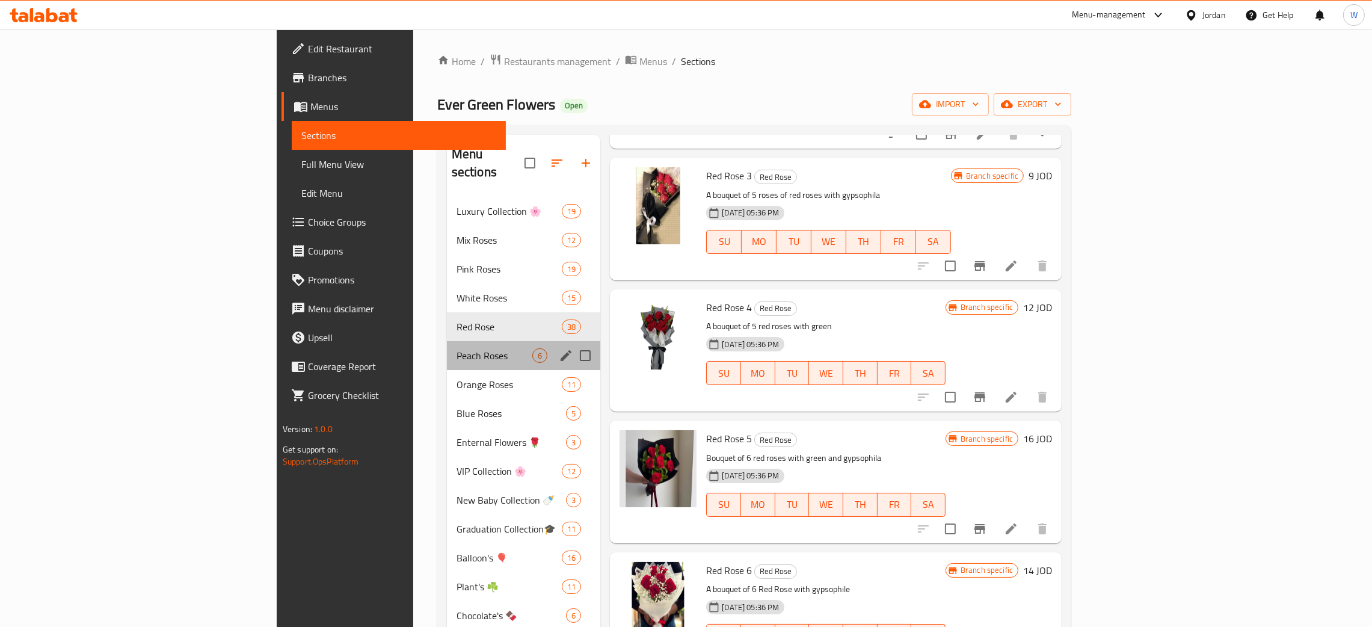
click at [447, 341] on div "Peach Roses 6" at bounding box center [524, 355] width 154 height 29
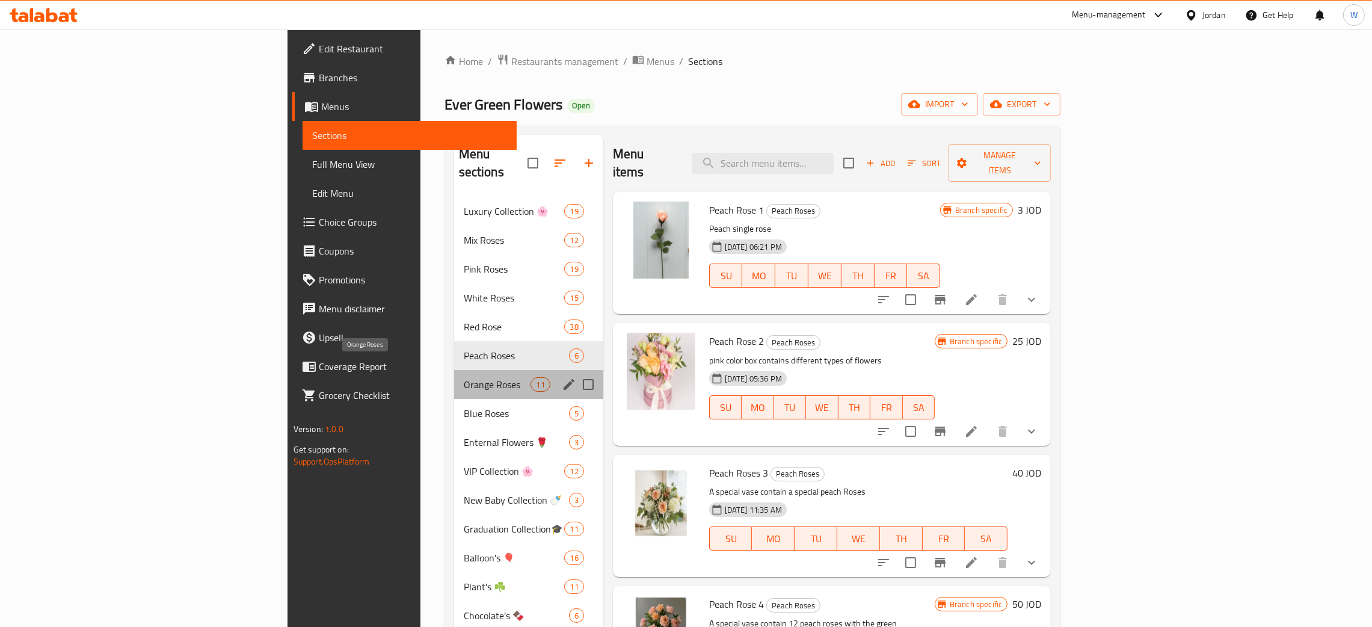
click at [464, 377] on span "Orange Roses" at bounding box center [497, 384] width 67 height 14
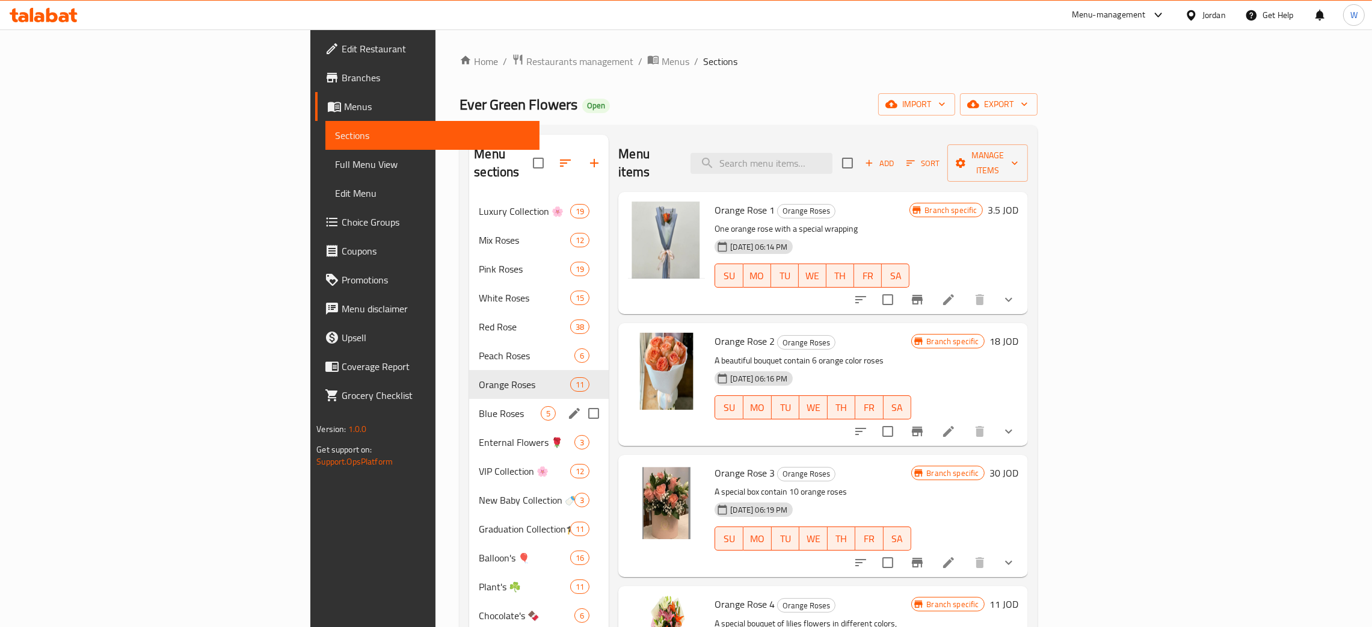
click at [479, 406] on span "Blue Roses" at bounding box center [510, 413] width 62 height 14
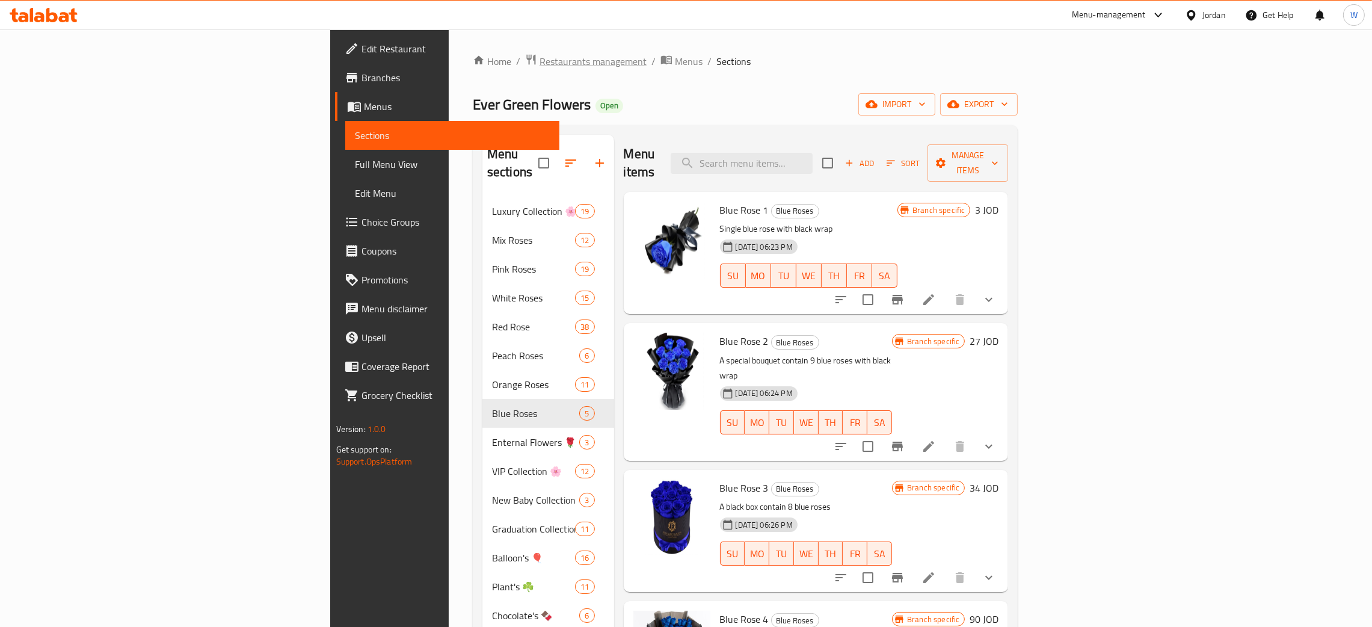
click at [540, 60] on span "Restaurants management" at bounding box center [593, 61] width 107 height 14
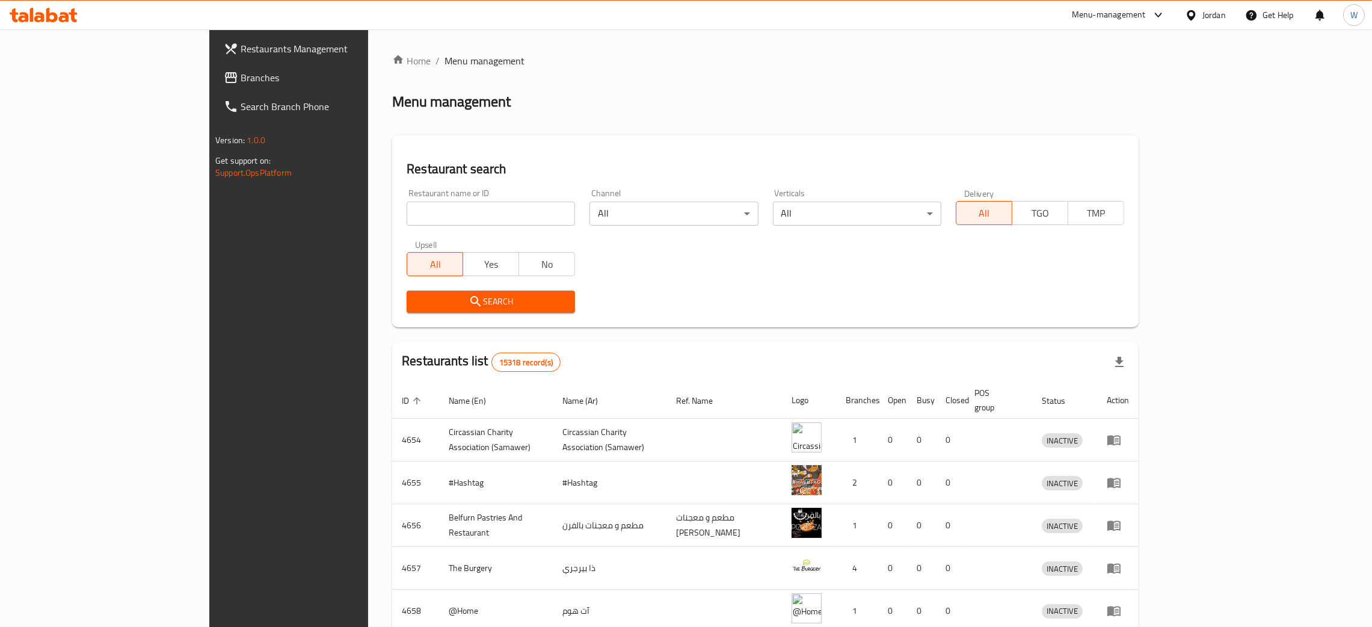
drag, startPoint x: 356, startPoint y: 211, endPoint x: 364, endPoint y: 202, distance: 12.3
click at [407, 211] on input "search" at bounding box center [491, 214] width 168 height 24
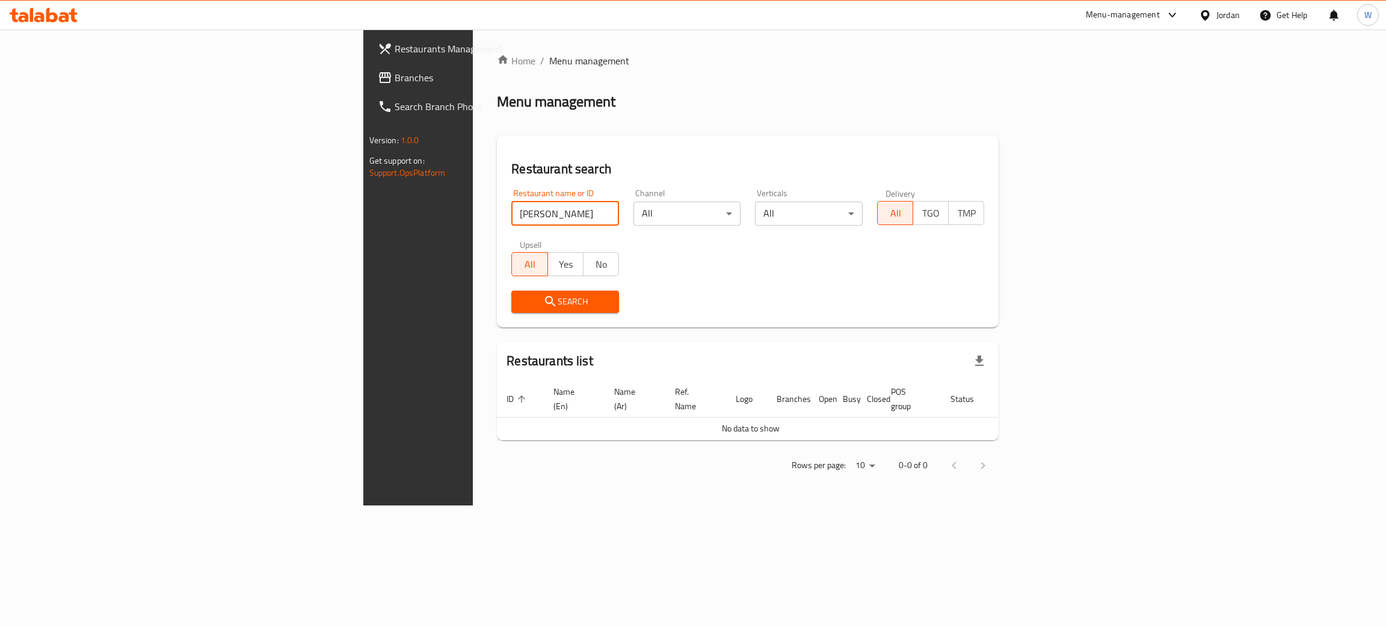
type input "rich rose"
click button "Search" at bounding box center [565, 302] width 108 height 22
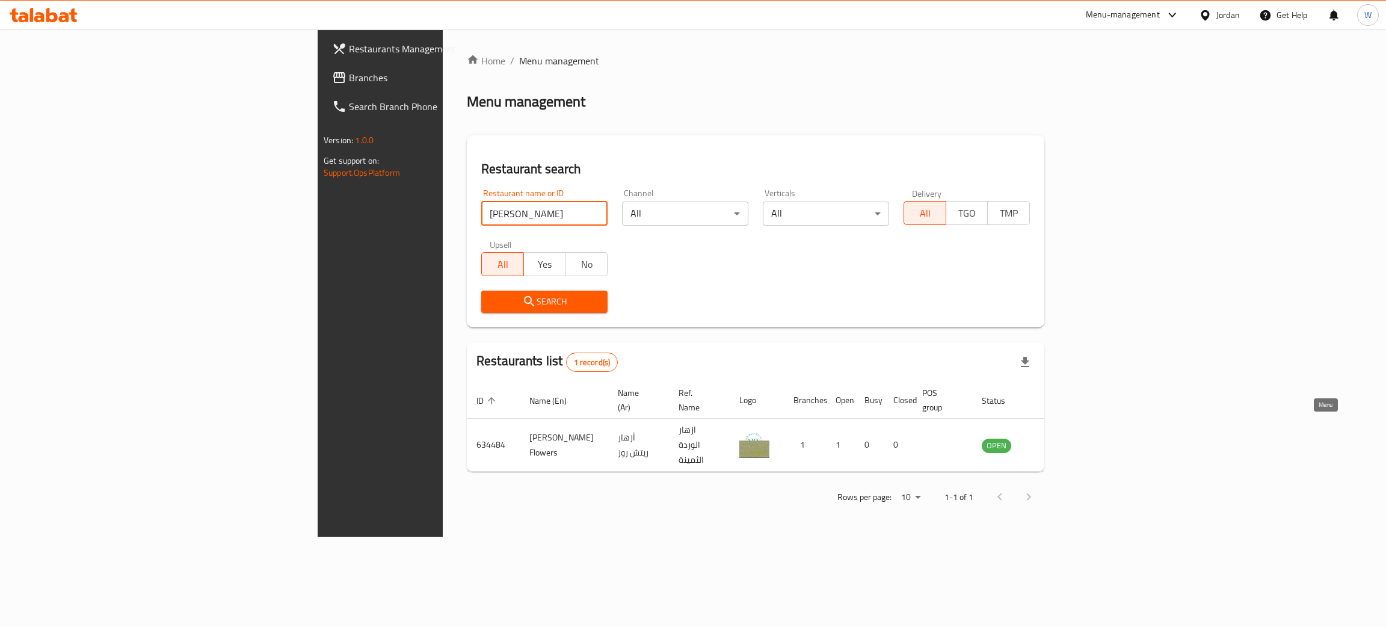
click at [1060, 438] on icon "enhanced table" at bounding box center [1052, 445] width 14 height 14
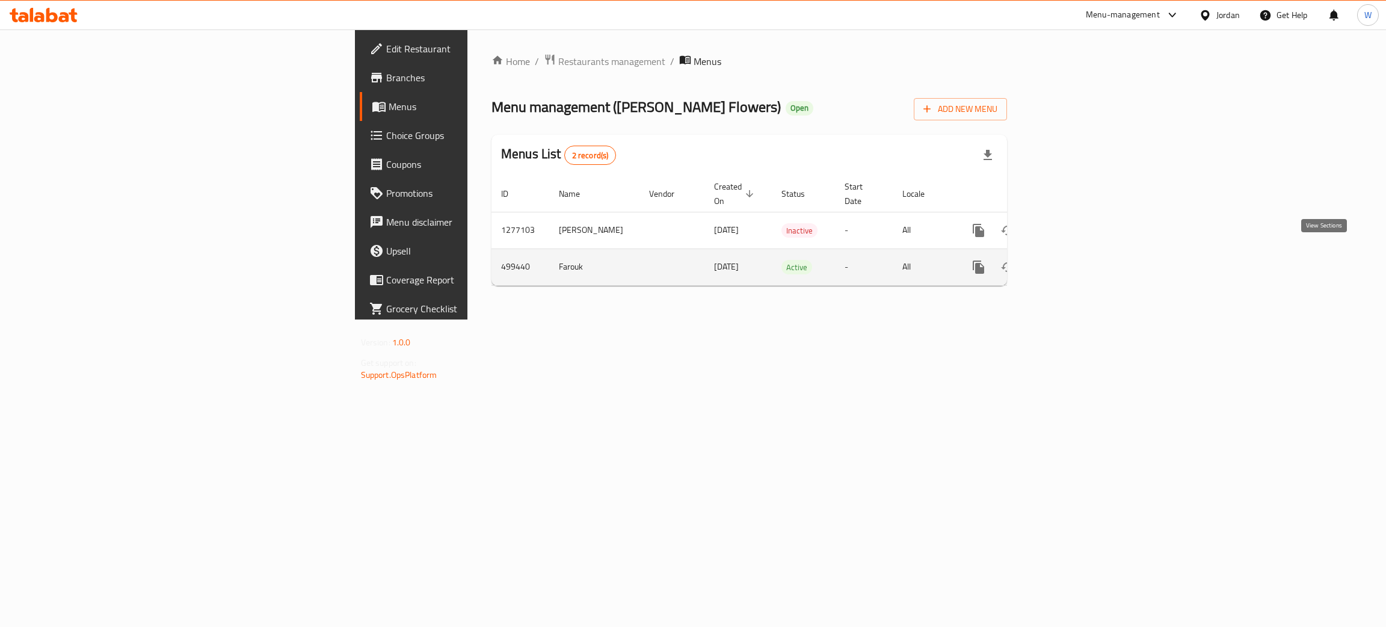
click at [1073, 260] on icon "enhanced table" at bounding box center [1065, 267] width 14 height 14
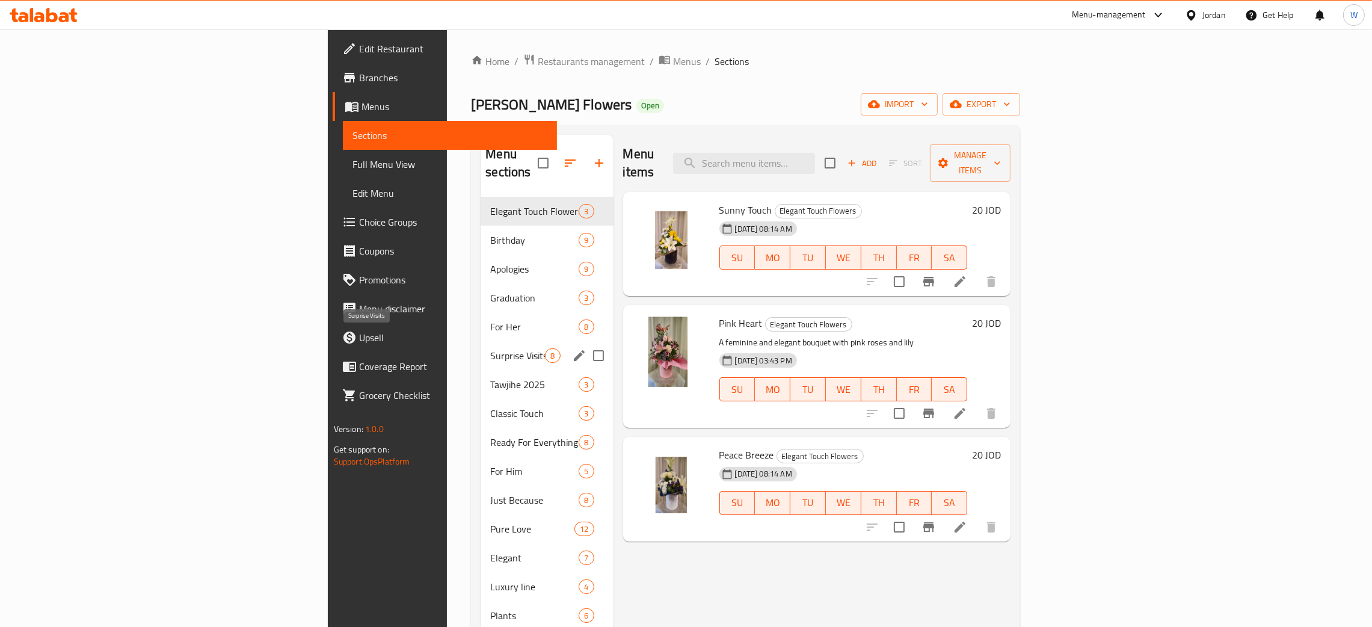
click at [490, 348] on span "Surprise Visits" at bounding box center [517, 355] width 55 height 14
